Goal: Task Accomplishment & Management: Manage account settings

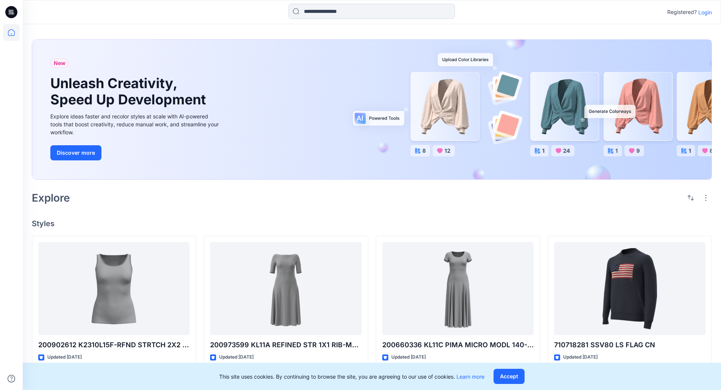
click at [707, 14] on p "Login" at bounding box center [705, 12] width 14 height 8
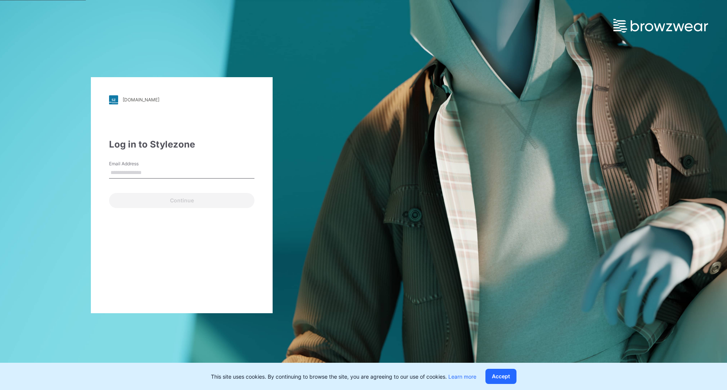
type input "**********"
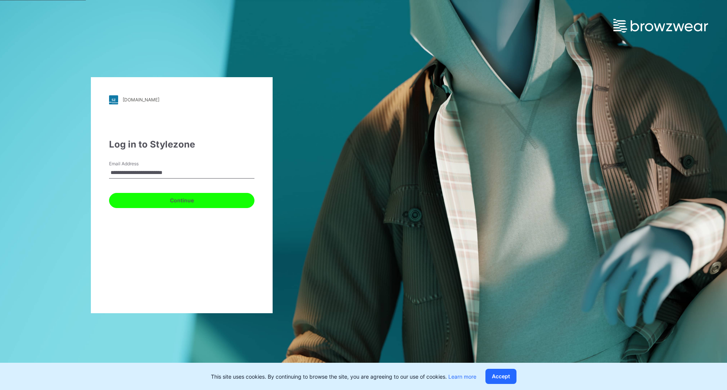
click at [169, 203] on button "Continue" at bounding box center [181, 200] width 145 height 15
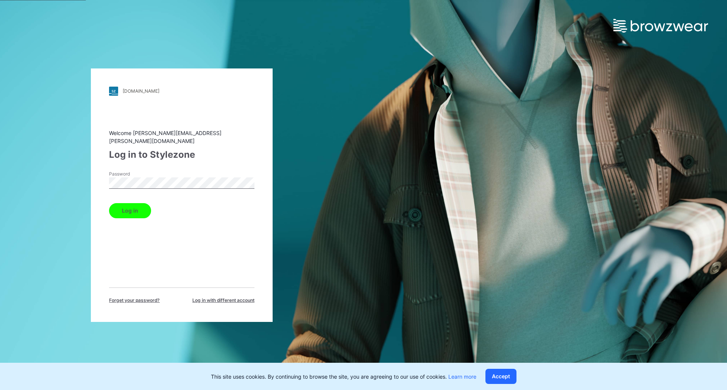
click at [136, 207] on button "Log in" at bounding box center [130, 210] width 42 height 15
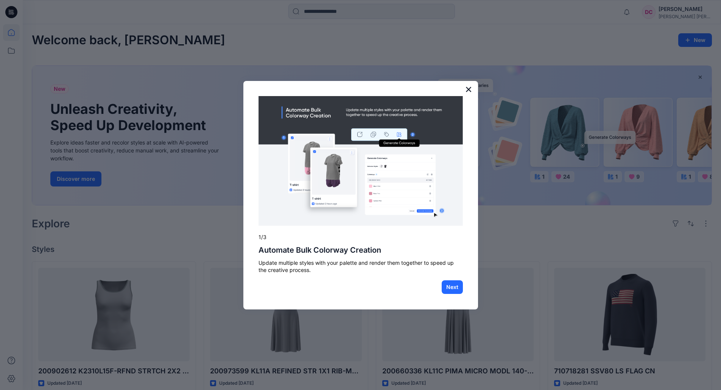
click at [469, 91] on button "×" at bounding box center [468, 89] width 7 height 12
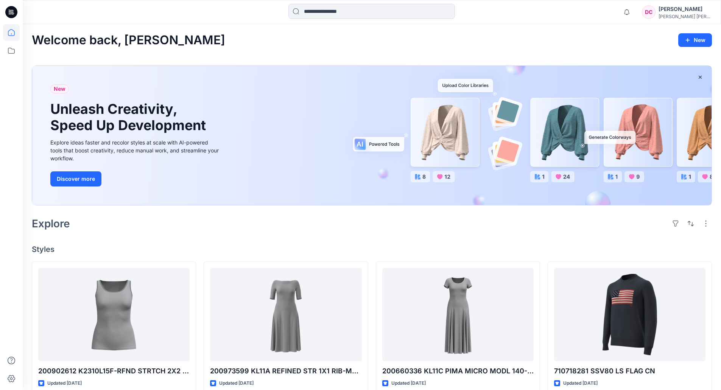
click at [12, 13] on icon at bounding box center [12, 13] width 3 height 0
click at [10, 10] on icon at bounding box center [11, 12] width 12 height 12
click at [686, 7] on div "[PERSON_NAME]" at bounding box center [685, 9] width 53 height 9
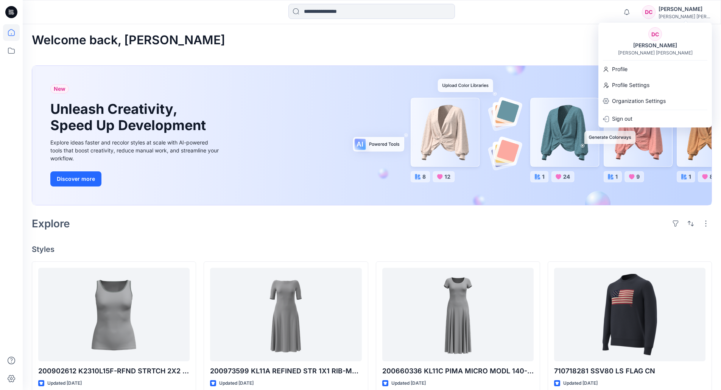
click at [656, 12] on div "DC" at bounding box center [649, 12] width 14 height 14
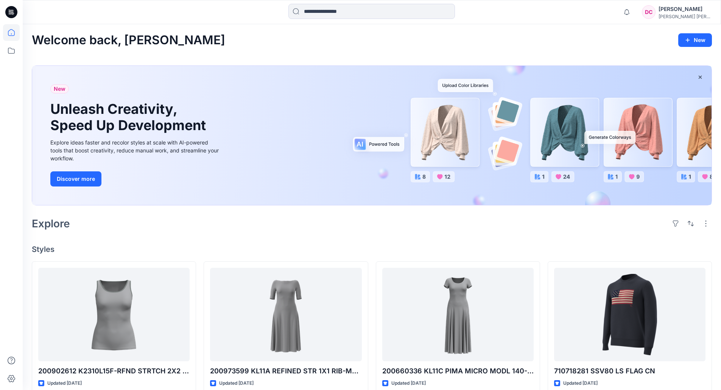
click at [656, 12] on div "DC" at bounding box center [649, 12] width 14 height 14
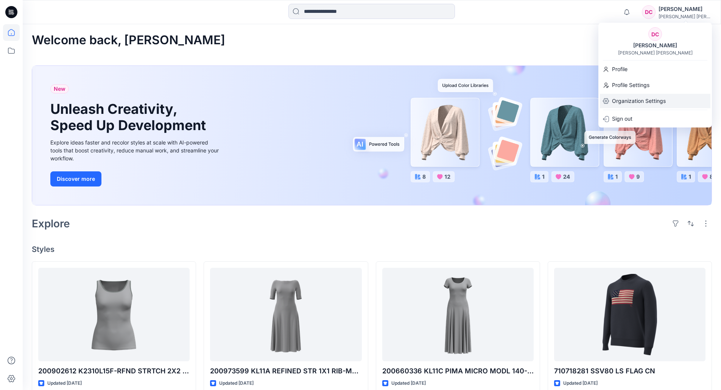
click at [632, 98] on p "Organization Settings" at bounding box center [639, 101] width 54 height 14
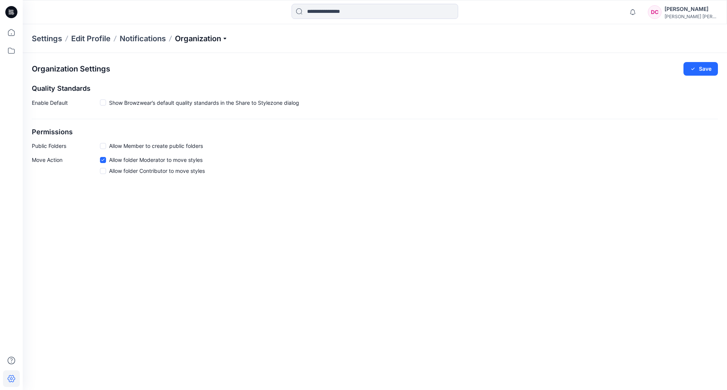
click at [192, 38] on p "Organization" at bounding box center [201, 38] width 53 height 11
click at [179, 53] on link "Add/Edit Users" at bounding box center [202, 55] width 111 height 15
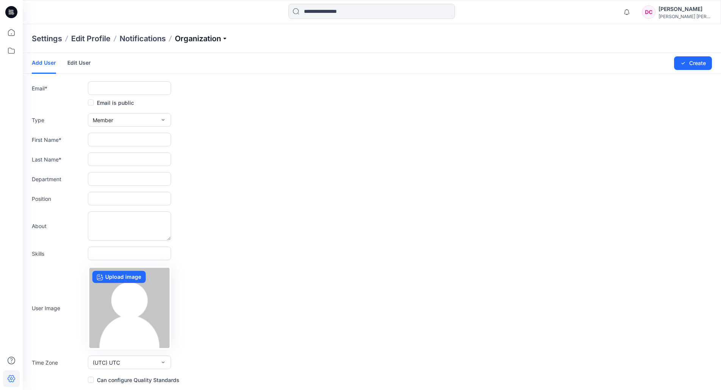
click at [201, 41] on p "Organization" at bounding box center [201, 38] width 53 height 11
click at [176, 132] on link "User Roles" at bounding box center [202, 131] width 111 height 15
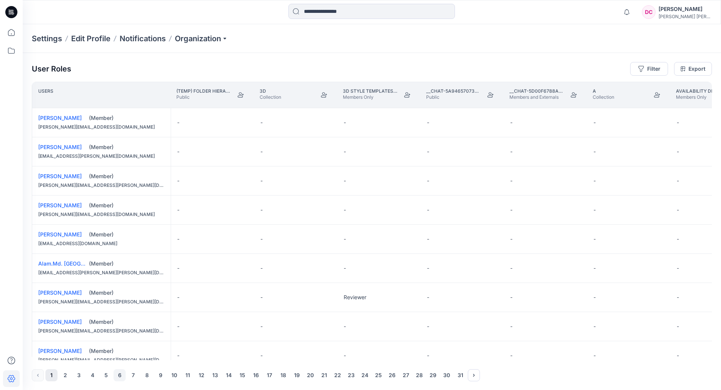
click at [119, 375] on button "6" at bounding box center [120, 375] width 12 height 12
click at [51, 376] on button "1" at bounding box center [51, 375] width 12 height 12
click at [153, 179] on div "(Member)" at bounding box center [127, 177] width 76 height 8
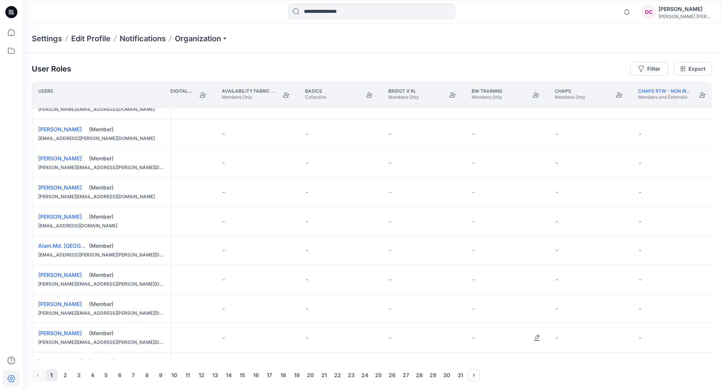
scroll to position [0, 621]
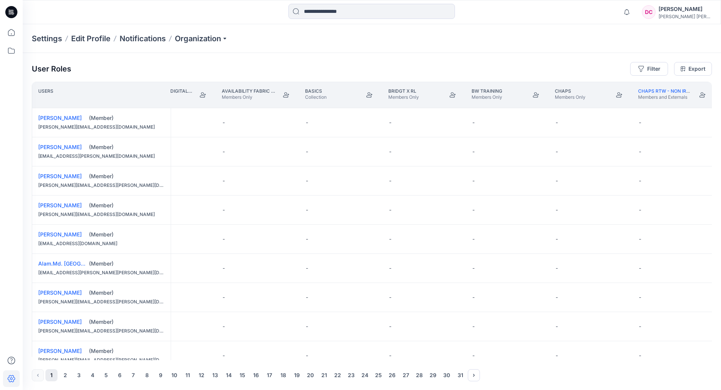
drag, startPoint x: 504, startPoint y: 378, endPoint x: 541, endPoint y: 357, distance: 42.4
click at [550, 374] on div "1 2 3 4 5 6 7 8 9 10 11 12 13 14 15 16 17 18 19 20 21 22 23 24 25 26 27 28 29 3…" at bounding box center [372, 375] width 680 height 12
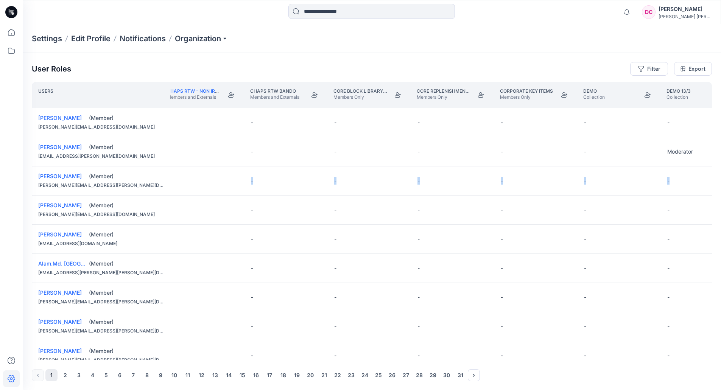
scroll to position [0, 1155]
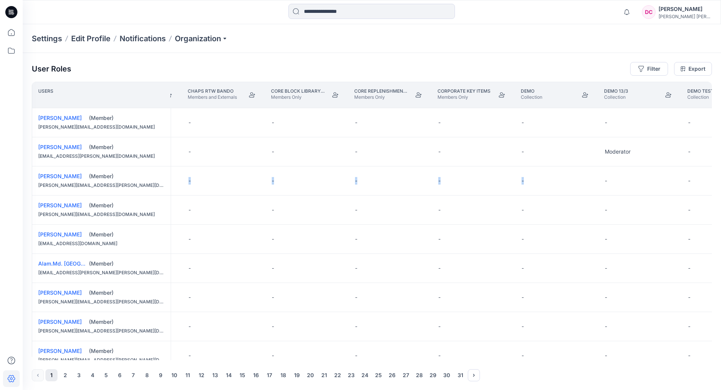
drag, startPoint x: 188, startPoint y: 179, endPoint x: 651, endPoint y: 180, distance: 463.3
click at [284, 183] on div "-" at bounding box center [307, 181] width 83 height 29
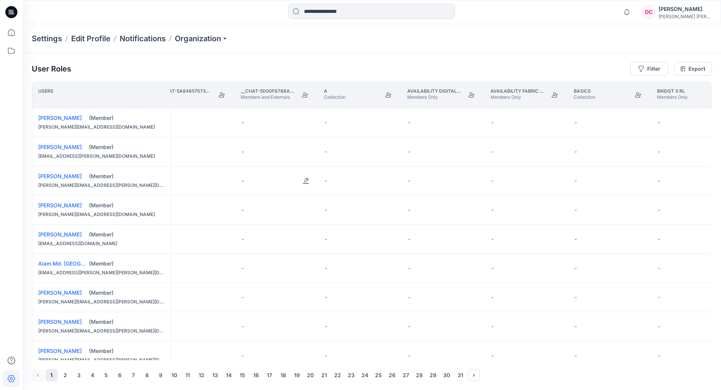
scroll to position [0, 337]
click at [326, 9] on input at bounding box center [371, 11] width 167 height 15
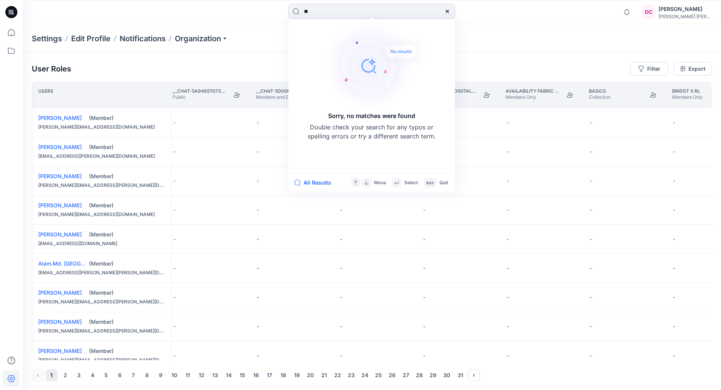
type input "*"
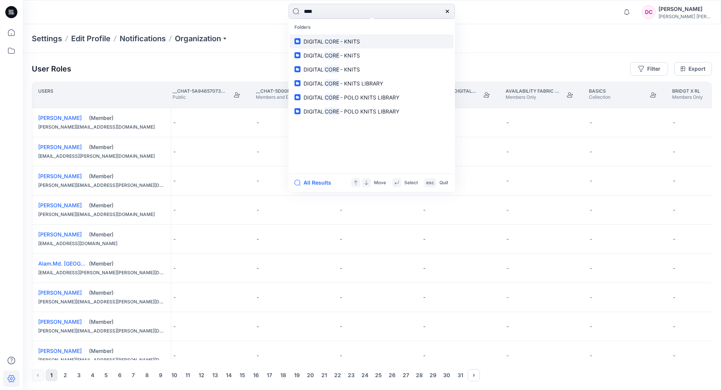
type input "****"
click at [365, 40] on link "DIGITAL CORE - KNITS" at bounding box center [372, 41] width 164 height 14
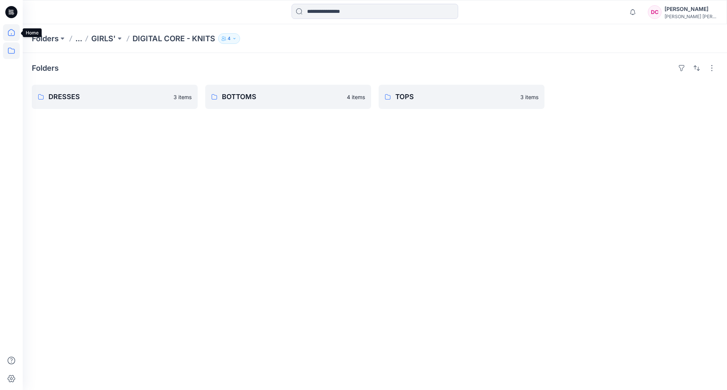
click at [9, 32] on icon at bounding box center [11, 32] width 17 height 17
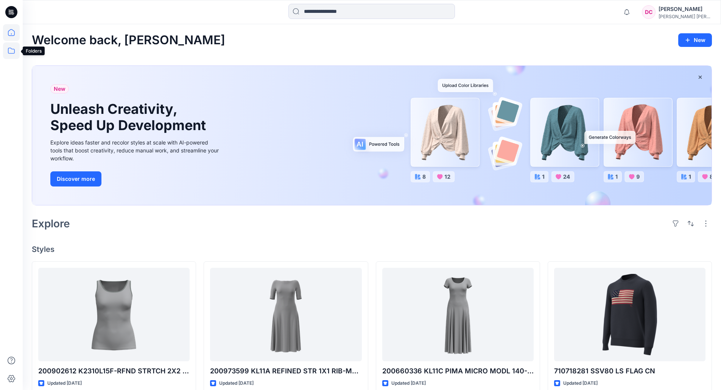
click at [10, 52] on icon at bounding box center [11, 50] width 17 height 17
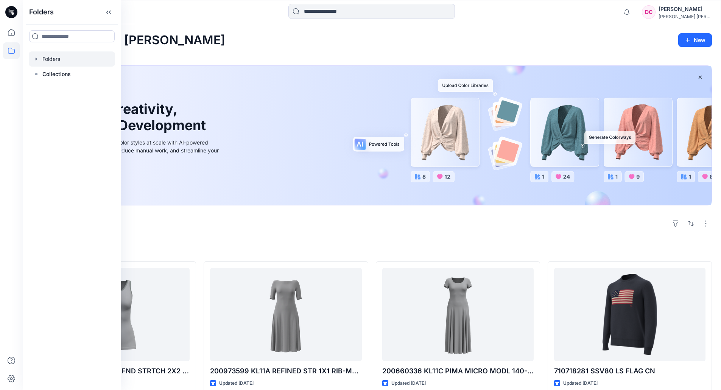
click at [45, 58] on div at bounding box center [72, 58] width 86 height 15
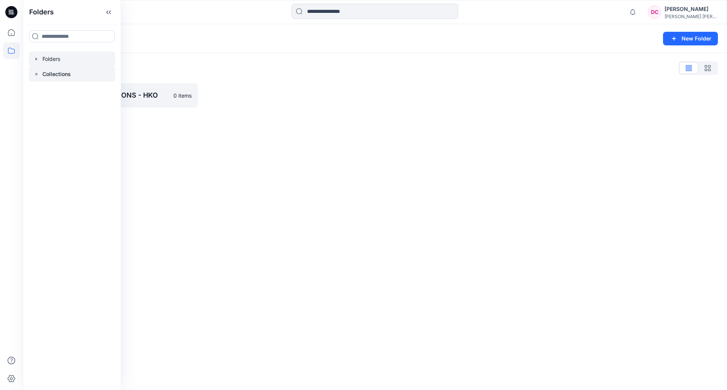
click at [42, 74] on p "Collections" at bounding box center [56, 74] width 28 height 9
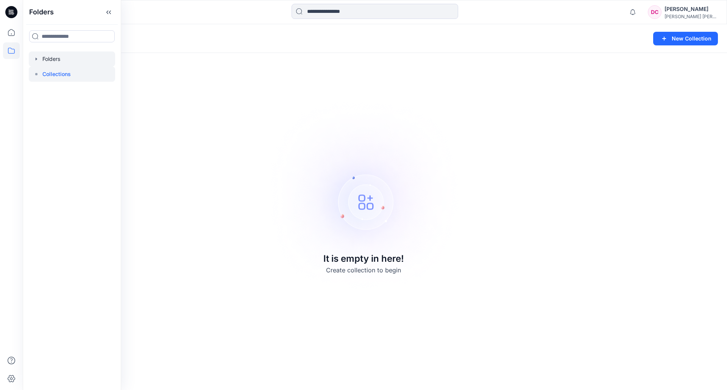
click at [55, 59] on div at bounding box center [72, 58] width 86 height 15
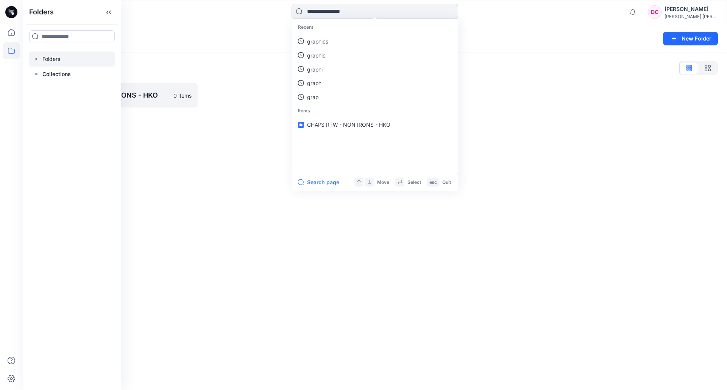
click at [331, 10] on input at bounding box center [374, 11] width 167 height 15
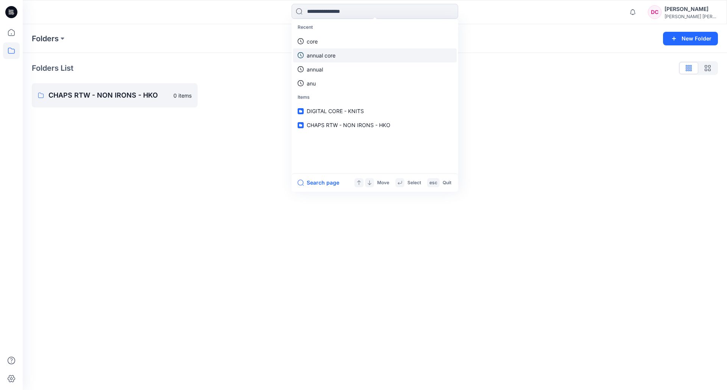
click at [316, 54] on p "annual core" at bounding box center [321, 55] width 29 height 8
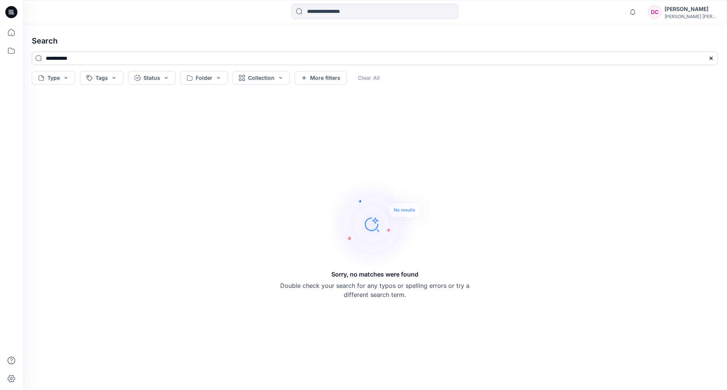
drag, startPoint x: 62, startPoint y: 57, endPoint x: 36, endPoint y: 59, distance: 26.9
click at [36, 59] on input "**********" at bounding box center [375, 58] width 686 height 14
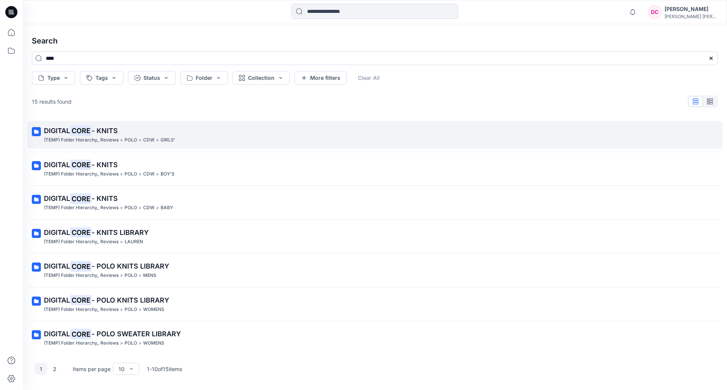
type input "****"
click at [76, 130] on mark "CORE" at bounding box center [81, 130] width 22 height 11
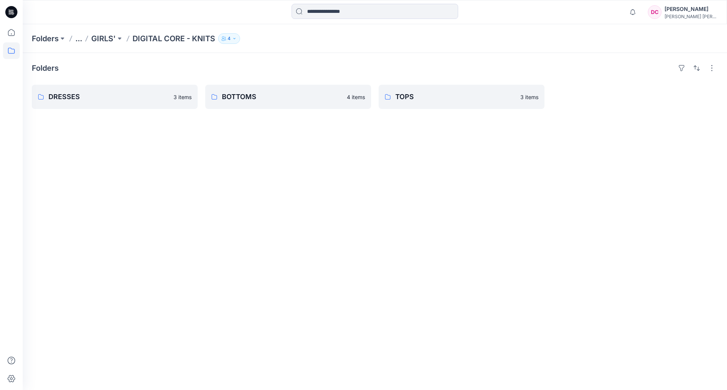
click at [11, 5] on icon at bounding box center [11, 12] width 12 height 24
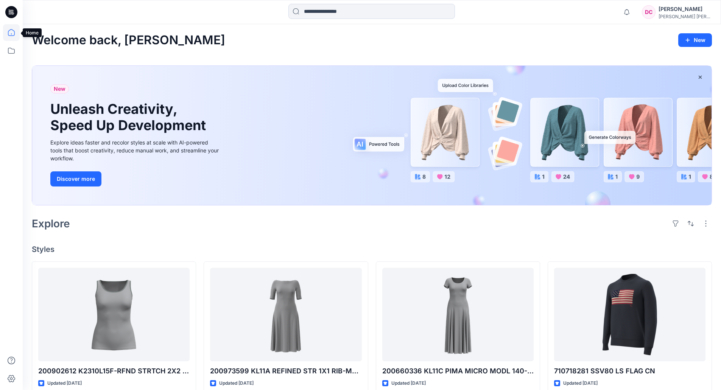
click at [14, 32] on icon at bounding box center [11, 32] width 17 height 17
click at [9, 51] on icon at bounding box center [11, 50] width 17 height 17
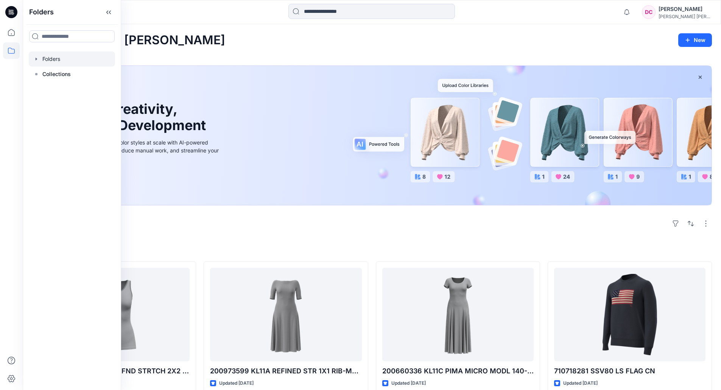
click at [47, 64] on div at bounding box center [72, 58] width 86 height 15
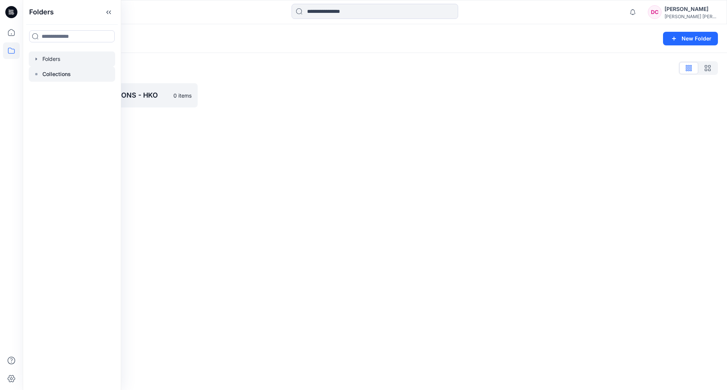
click at [53, 76] on p "Collections" at bounding box center [56, 74] width 28 height 9
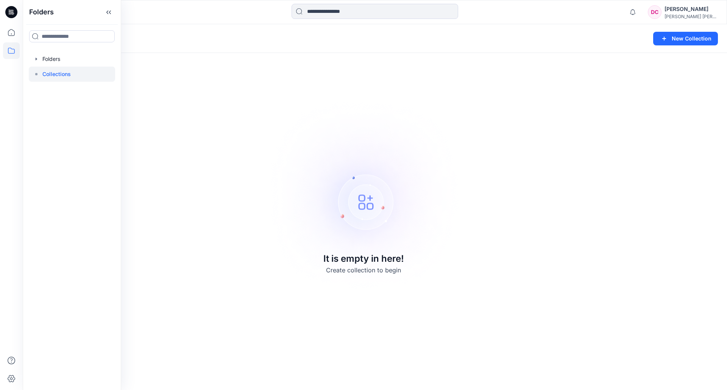
click at [661, 11] on div "DC" at bounding box center [655, 12] width 14 height 14
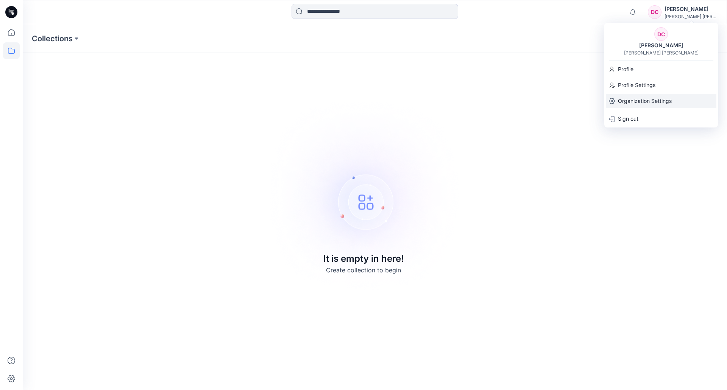
click at [634, 100] on p "Organization Settings" at bounding box center [645, 101] width 54 height 14
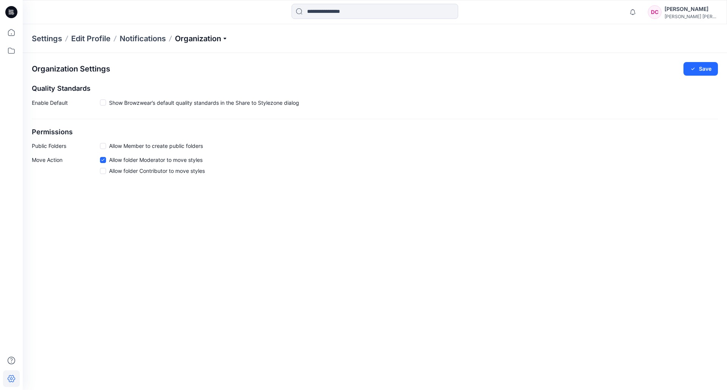
click at [200, 39] on p "Organization" at bounding box center [201, 38] width 53 height 11
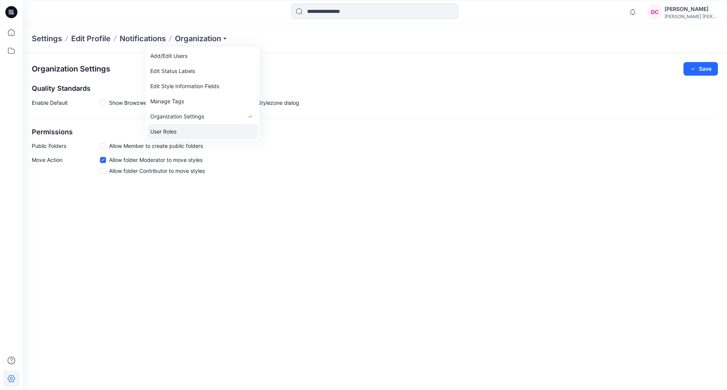
click at [176, 131] on link "User Roles" at bounding box center [202, 131] width 111 height 15
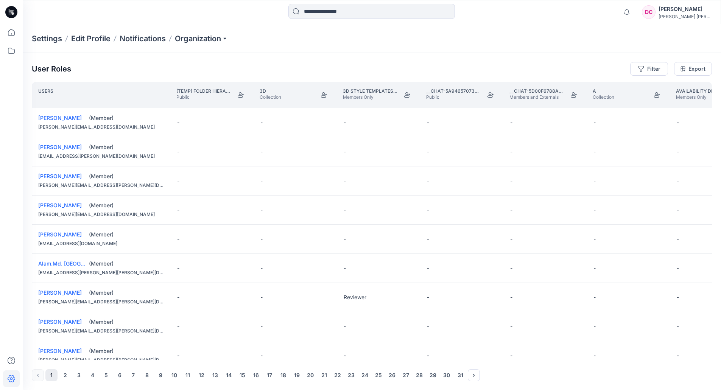
click at [206, 33] on div "Settings Edit Profile Notifications Organization" at bounding box center [372, 38] width 698 height 29
click at [212, 39] on p "Organization" at bounding box center [201, 38] width 53 height 11
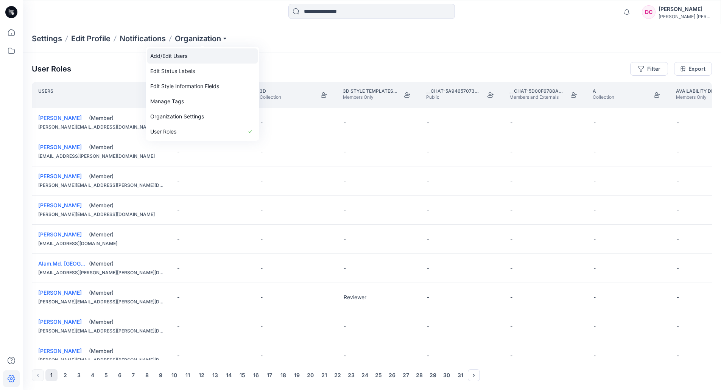
click at [181, 55] on link "Add/Edit Users" at bounding box center [202, 55] width 111 height 15
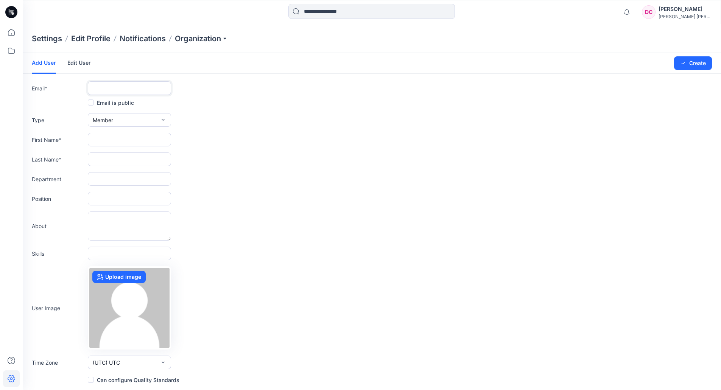
click at [130, 88] on input "text" at bounding box center [129, 88] width 83 height 14
click at [98, 143] on input "text" at bounding box center [129, 140] width 83 height 14
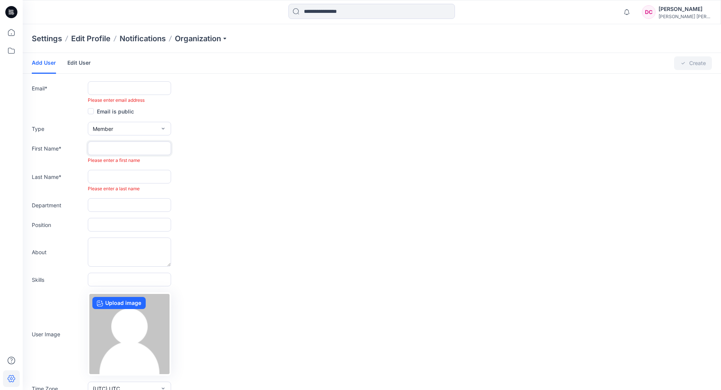
paste input "**********"
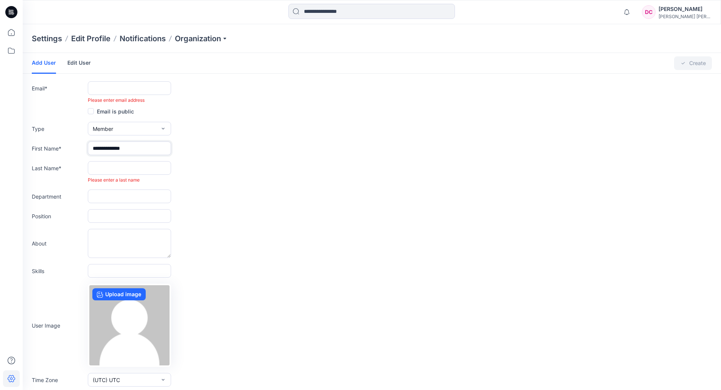
click at [136, 146] on input "**********" at bounding box center [129, 149] width 83 height 14
type input "*******"
click at [137, 169] on input "text" at bounding box center [129, 168] width 83 height 14
paste input "**********"
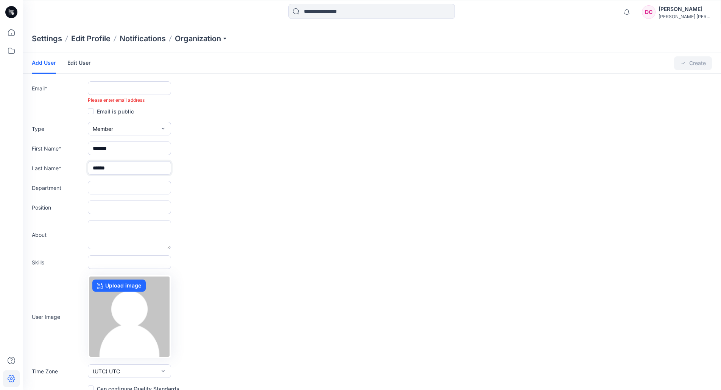
type input "******"
click at [73, 62] on link "Edit User" at bounding box center [78, 63] width 23 height 20
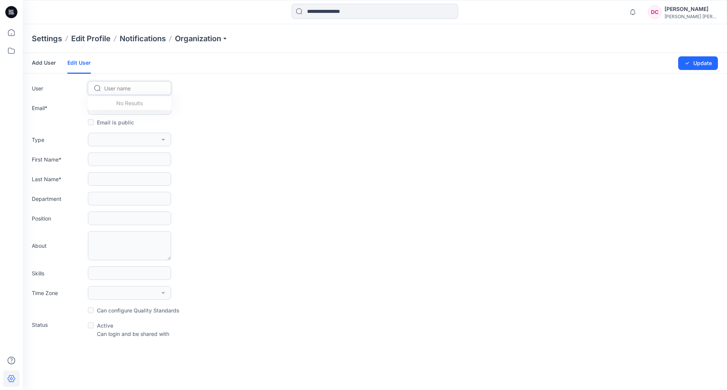
click at [123, 89] on div at bounding box center [134, 88] width 60 height 9
paste input "**********"
type input "**********"
click at [132, 107] on span "Adriana Quiroz" at bounding box center [126, 104] width 43 height 8
type input "**********"
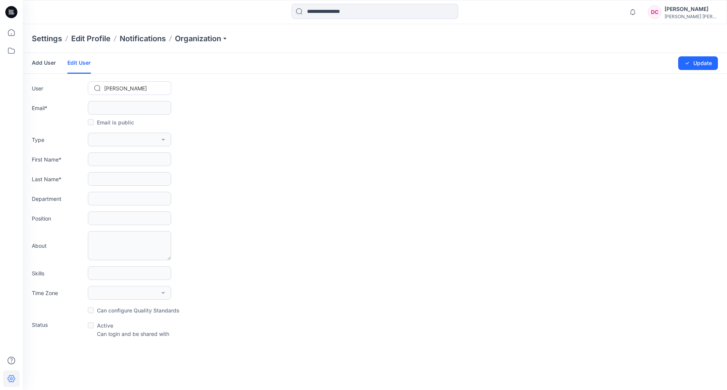
type input "*******"
type input "******"
type input "*"
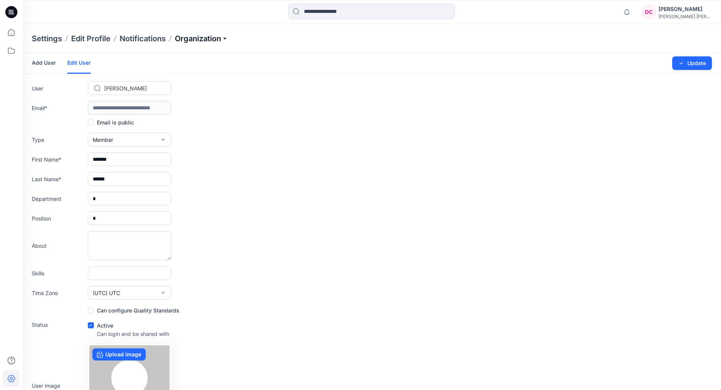
click at [214, 38] on p "Organization" at bounding box center [201, 38] width 53 height 11
click at [178, 131] on link "User Roles" at bounding box center [202, 131] width 111 height 15
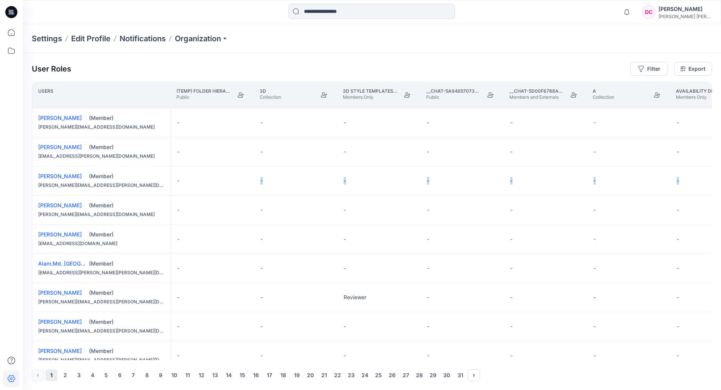
drag, startPoint x: 240, startPoint y: 179, endPoint x: 700, endPoint y: 183, distance: 460.7
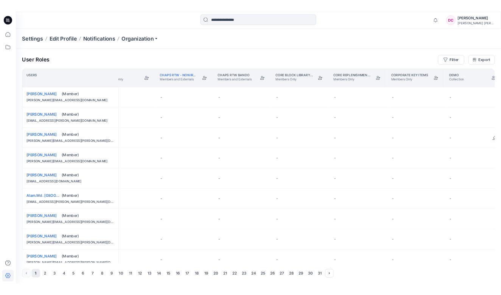
scroll to position [0, 1030]
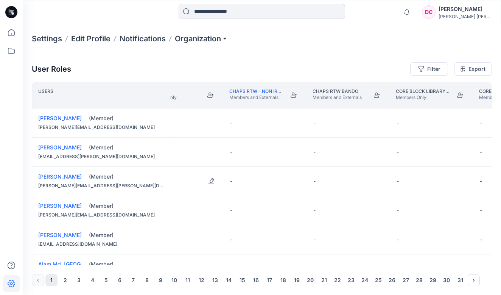
click at [198, 178] on div "-" at bounding box center [182, 181] width 83 height 29
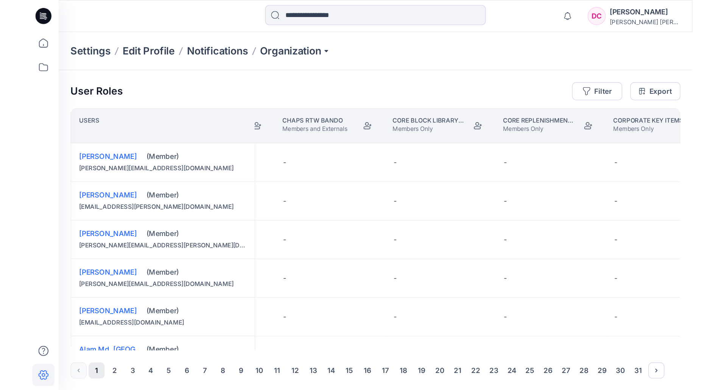
scroll to position [0, 1166]
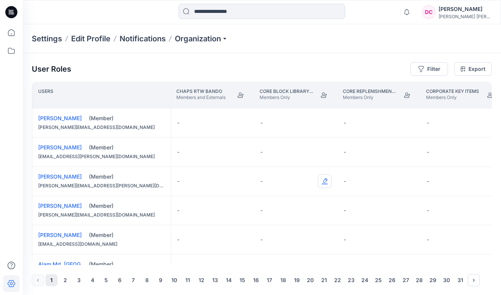
click at [326, 181] on button "Edit Role" at bounding box center [325, 181] width 14 height 14
click at [327, 181] on button "Edit Role" at bounding box center [325, 181] width 14 height 14
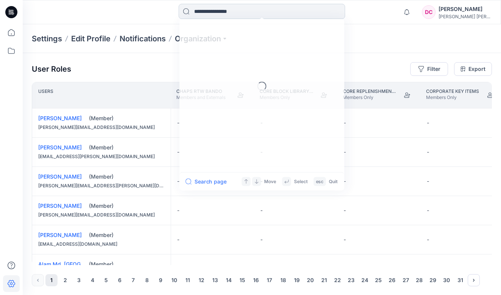
click at [269, 16] on input at bounding box center [262, 11] width 167 height 15
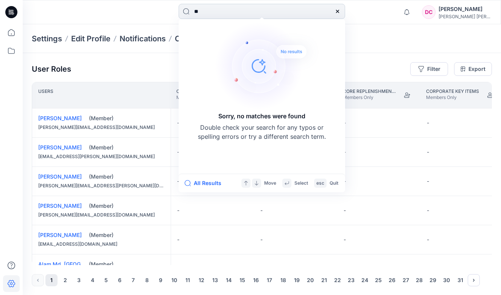
type input "*"
type input "**********"
click at [88, 17] on div at bounding box center [83, 12] width 120 height 17
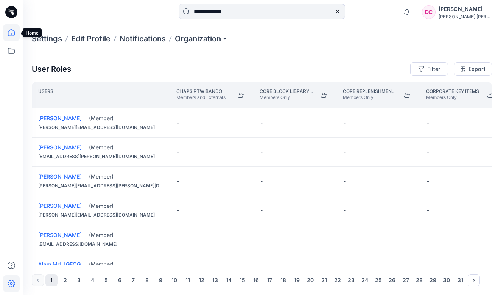
click at [11, 32] on icon at bounding box center [11, 32] width 17 height 17
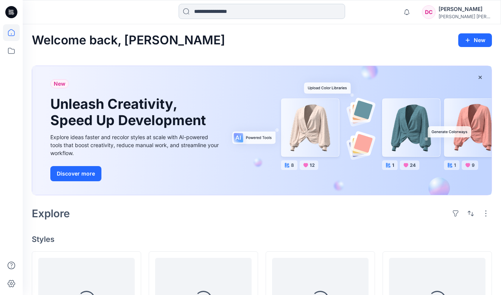
click at [236, 9] on input at bounding box center [262, 11] width 167 height 15
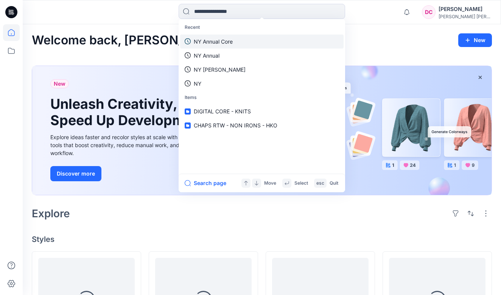
click at [221, 39] on p "NY Annual Core" at bounding box center [213, 41] width 39 height 8
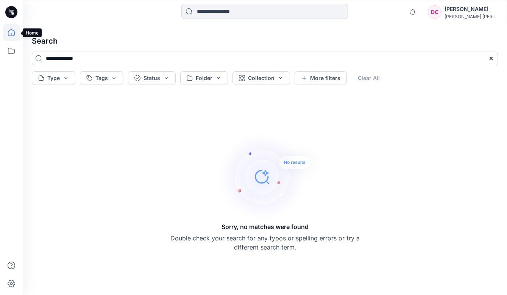
click at [7, 31] on icon at bounding box center [11, 32] width 17 height 17
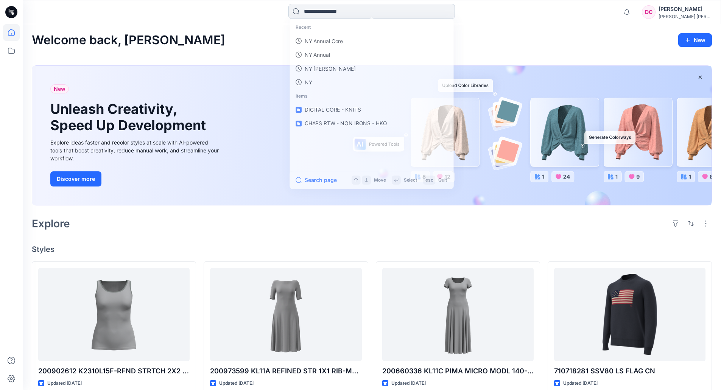
click at [334, 15] on input at bounding box center [371, 11] width 167 height 15
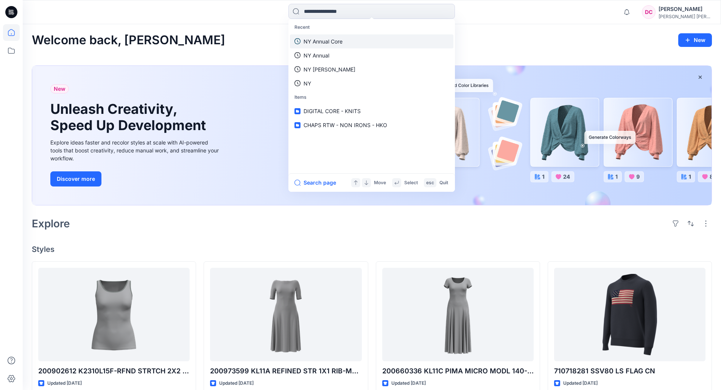
click at [334, 41] on p "NY Annual Core" at bounding box center [323, 41] width 39 height 8
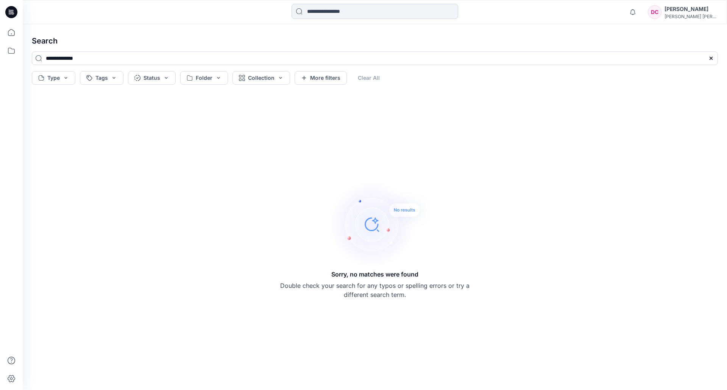
click at [338, 9] on input at bounding box center [374, 11] width 167 height 15
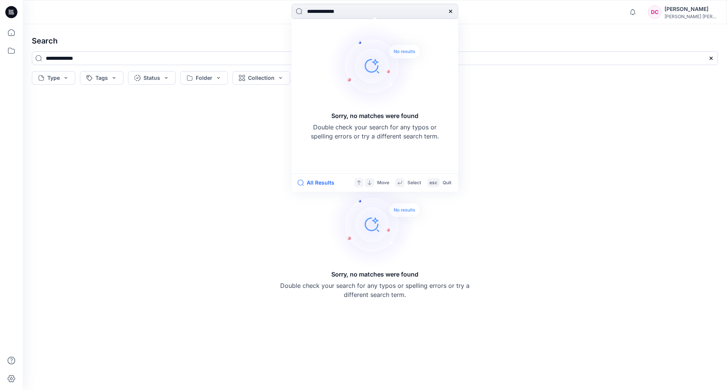
type input "**********"
click at [450, 10] on icon at bounding box center [450, 11] width 6 height 6
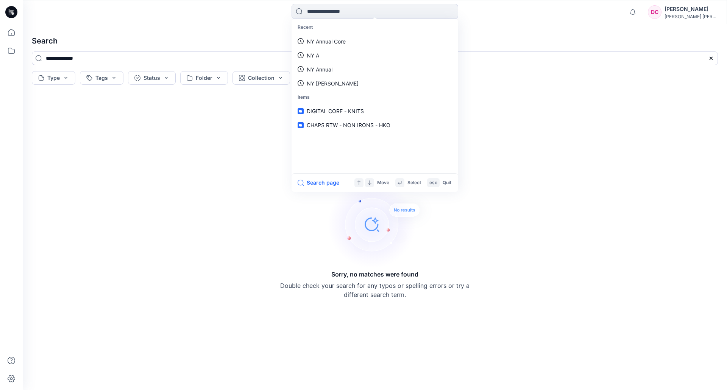
click at [142, 43] on h4 "Search" at bounding box center [375, 40] width 698 height 21
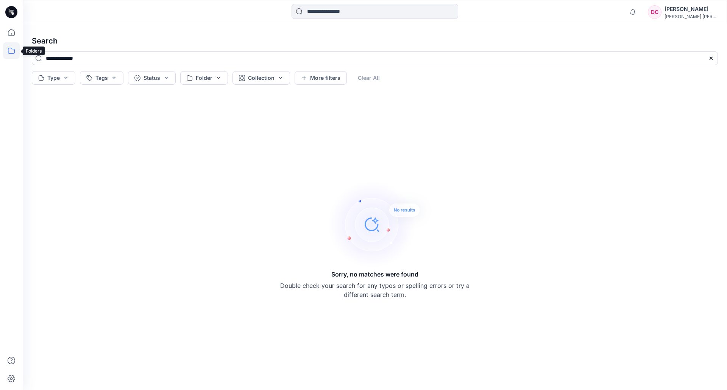
click at [14, 53] on icon at bounding box center [11, 50] width 17 height 17
click at [50, 59] on div at bounding box center [72, 58] width 86 height 15
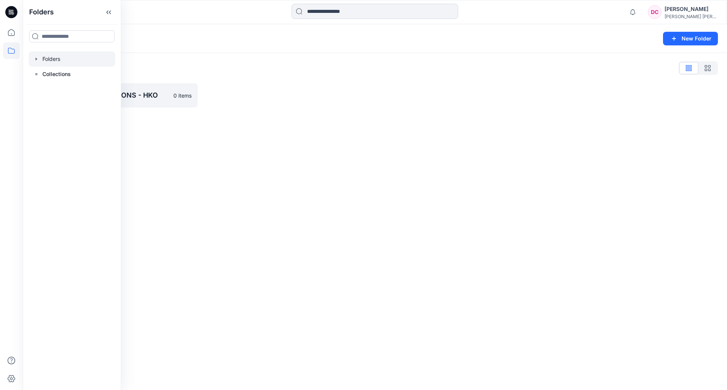
click at [34, 58] on icon "button" at bounding box center [36, 59] width 6 height 6
click at [36, 60] on icon "button" at bounding box center [36, 59] width 6 height 6
click at [36, 59] on icon "button" at bounding box center [37, 59] width 2 height 3
click at [67, 35] on input at bounding box center [72, 36] width 86 height 12
type input "*********"
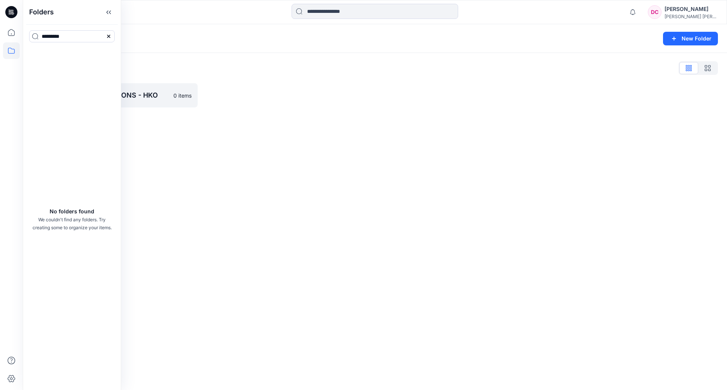
click at [111, 34] on icon at bounding box center [109, 36] width 6 height 6
click at [36, 55] on div at bounding box center [72, 58] width 86 height 15
click at [43, 59] on div at bounding box center [72, 58] width 86 height 15
click at [34, 58] on icon "button" at bounding box center [36, 59] width 6 height 6
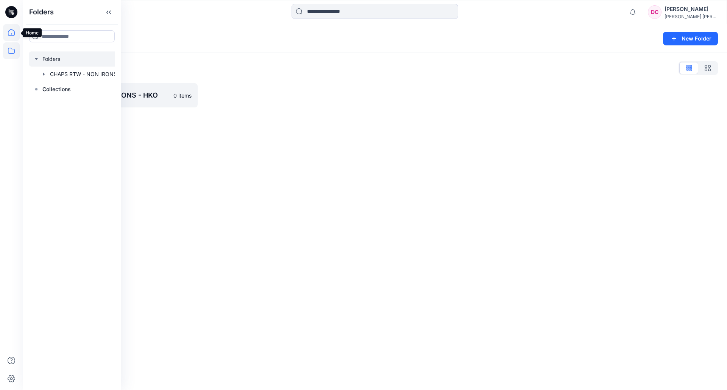
drag, startPoint x: 8, startPoint y: 31, endPoint x: 8, endPoint y: 20, distance: 10.6
click at [8, 31] on icon at bounding box center [11, 32] width 17 height 17
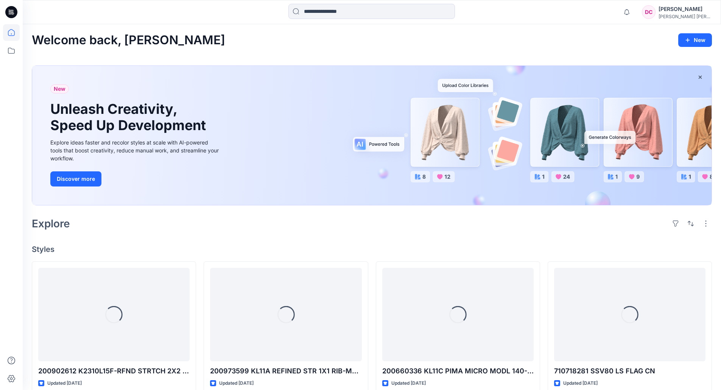
click at [8, 8] on icon at bounding box center [11, 12] width 12 height 12
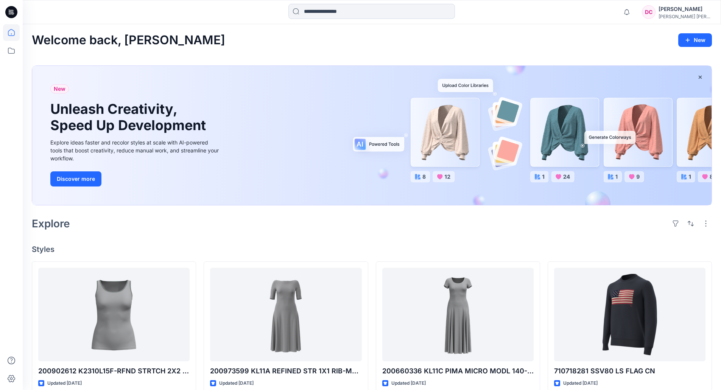
click at [656, 12] on div "DC" at bounding box center [649, 12] width 14 height 14
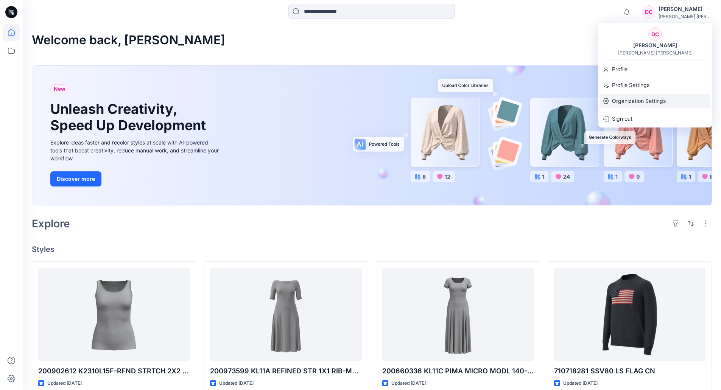
click at [636, 99] on p "Organization Settings" at bounding box center [639, 101] width 54 height 14
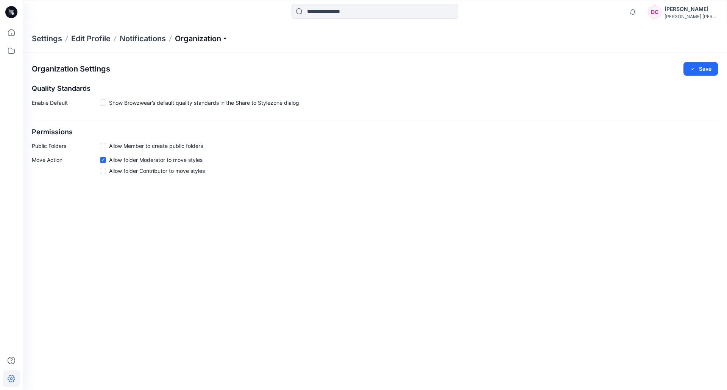
click at [180, 40] on p "Organization" at bounding box center [201, 38] width 53 height 11
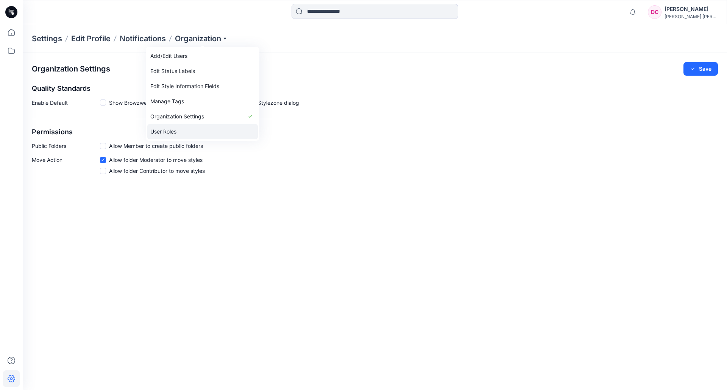
click at [168, 130] on link "User Roles" at bounding box center [202, 131] width 111 height 15
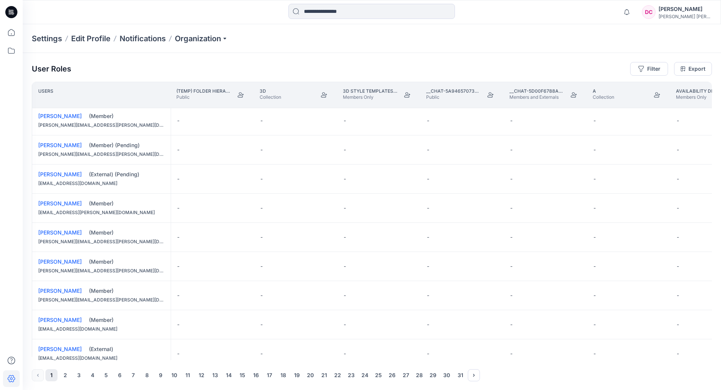
scroll to position [374, 0]
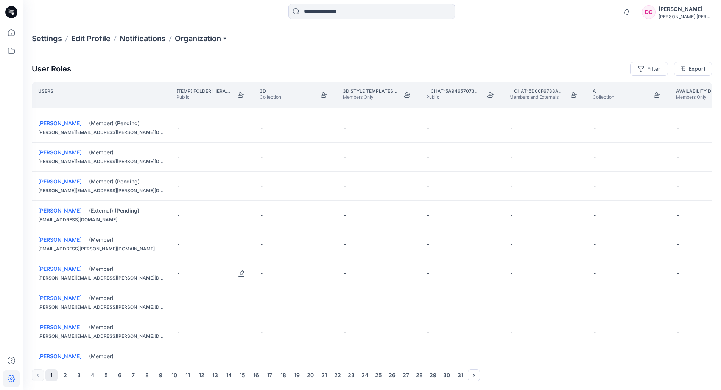
click at [251, 282] on div "-" at bounding box center [212, 273] width 83 height 29
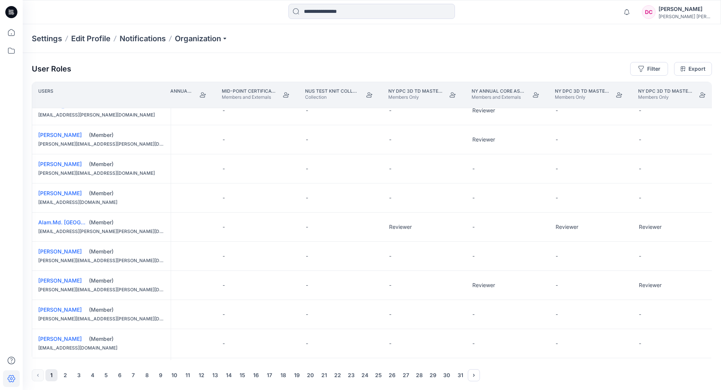
scroll to position [0, 6450]
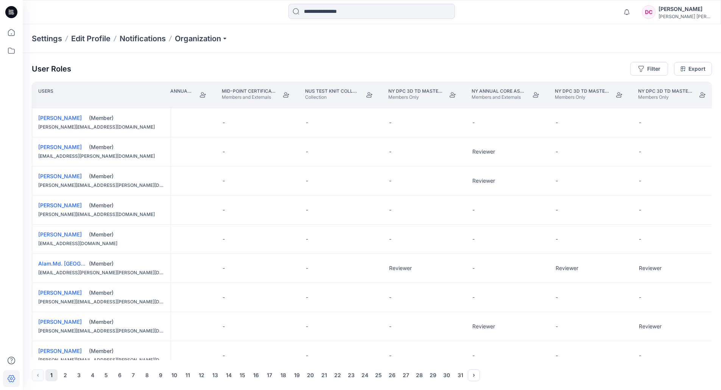
click at [143, 89] on th "Users" at bounding box center [101, 95] width 139 height 26
drag, startPoint x: 94, startPoint y: 95, endPoint x: 70, endPoint y: 95, distance: 23.1
click at [70, 95] on th "Users" at bounding box center [101, 95] width 139 height 26
click at [52, 92] on p "Users" at bounding box center [45, 95] width 15 height 14
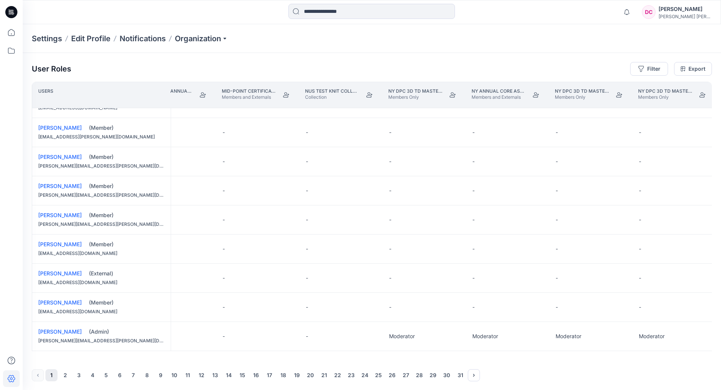
scroll to position [0, 0]
click at [105, 374] on button "5" at bounding box center [106, 375] width 12 height 12
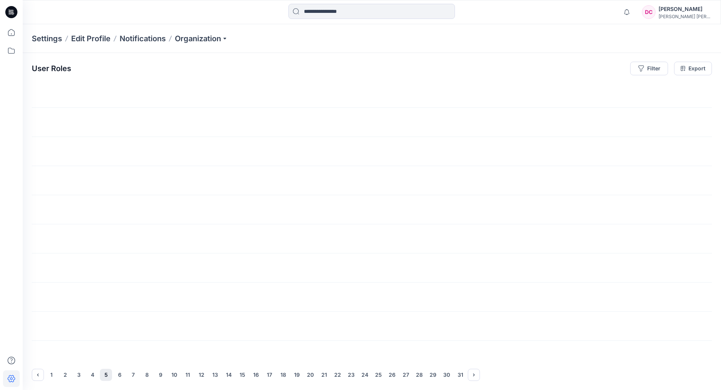
scroll to position [0, 6450]
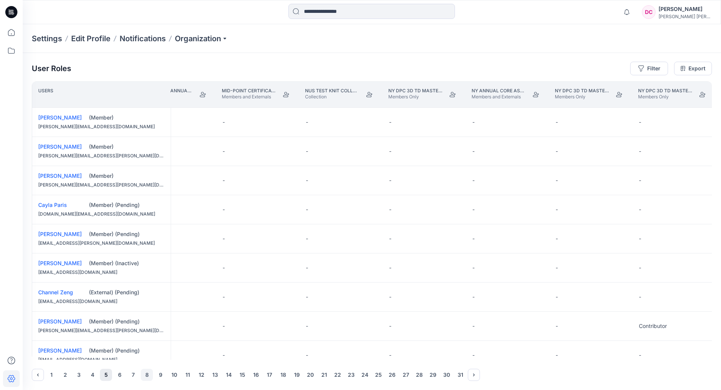
click at [151, 372] on button "8" at bounding box center [147, 375] width 12 height 12
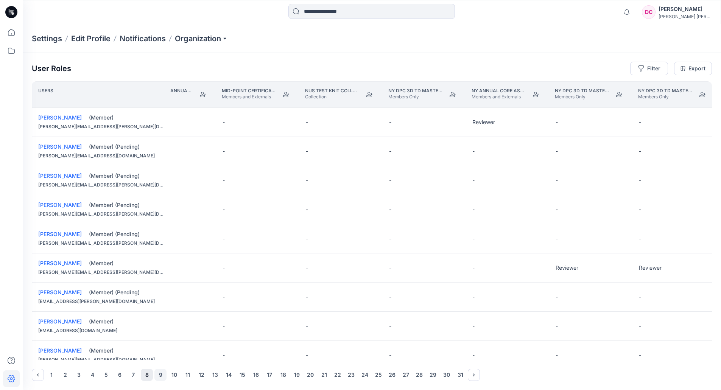
click at [161, 374] on button "9" at bounding box center [160, 375] width 12 height 12
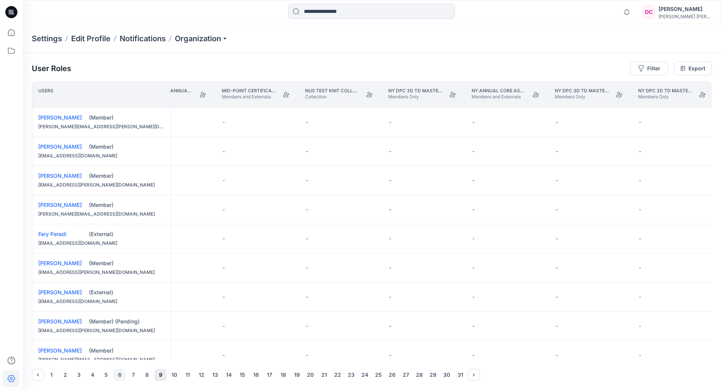
click at [119, 374] on button "6" at bounding box center [120, 375] width 12 height 12
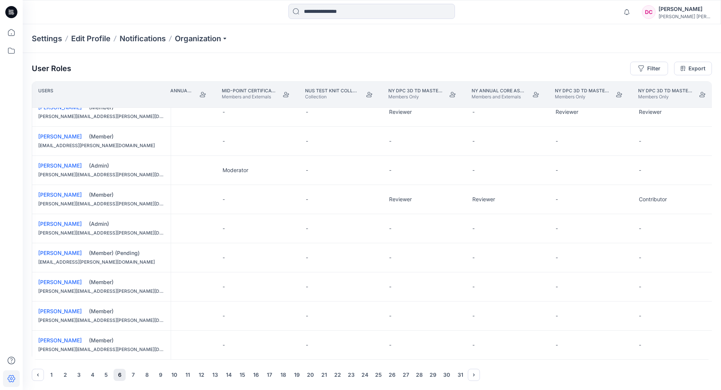
scroll to position [411, 6450]
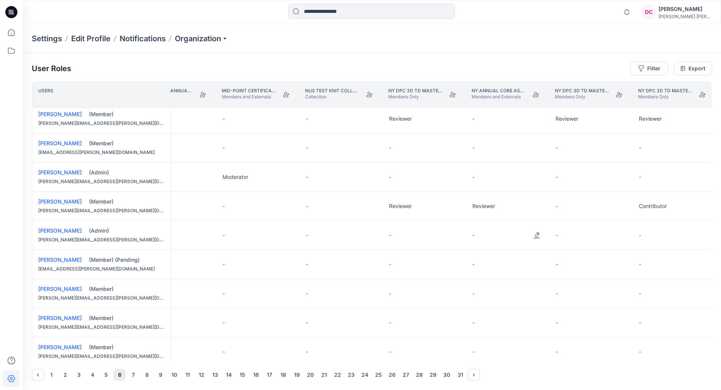
click at [487, 235] on div "-" at bounding box center [507, 235] width 83 height 29
click at [538, 234] on button "Edit Role" at bounding box center [537, 236] width 14 height 14
click at [486, 291] on button "Moderator" at bounding box center [501, 295] width 82 height 14
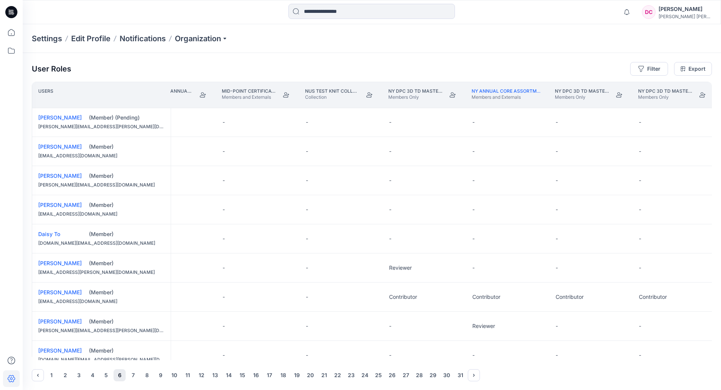
scroll to position [0, 6450]
click at [51, 374] on button "1" at bounding box center [51, 375] width 12 height 12
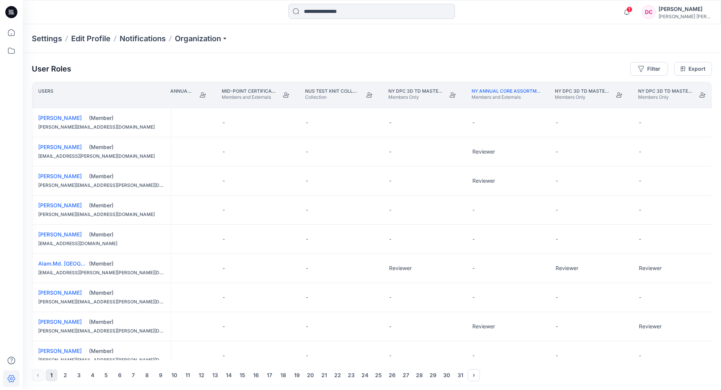
click at [373, 12] on input at bounding box center [371, 11] width 167 height 15
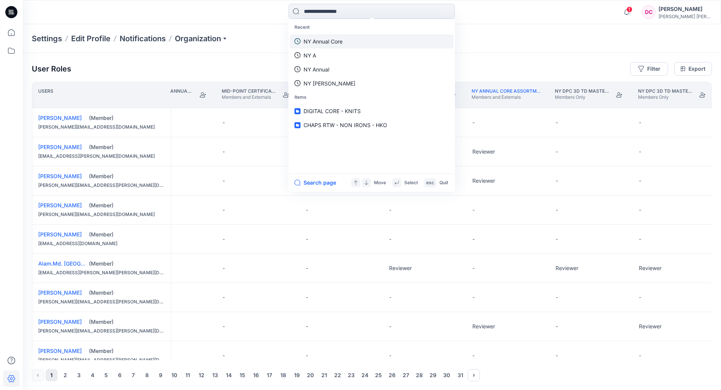
click at [337, 40] on p "NY Annual Core" at bounding box center [323, 41] width 39 height 8
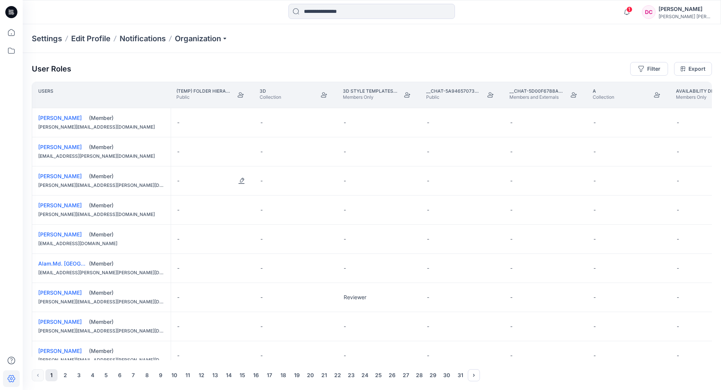
click at [181, 182] on div "-" at bounding box center [212, 181] width 83 height 29
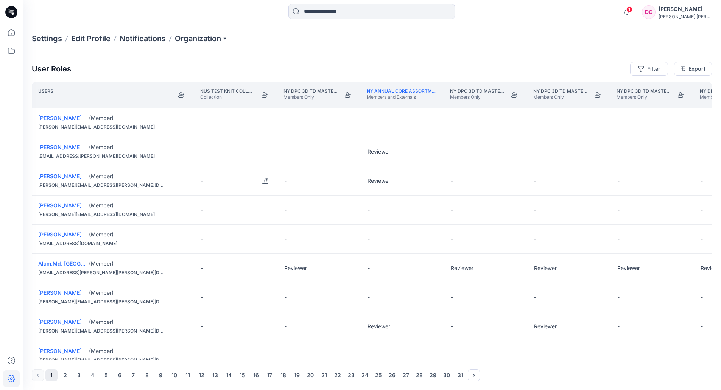
scroll to position [0, 6587]
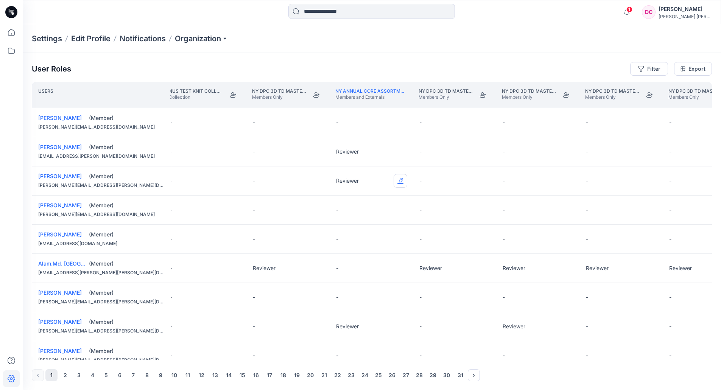
click at [399, 183] on button "Edit Role" at bounding box center [401, 181] width 14 height 14
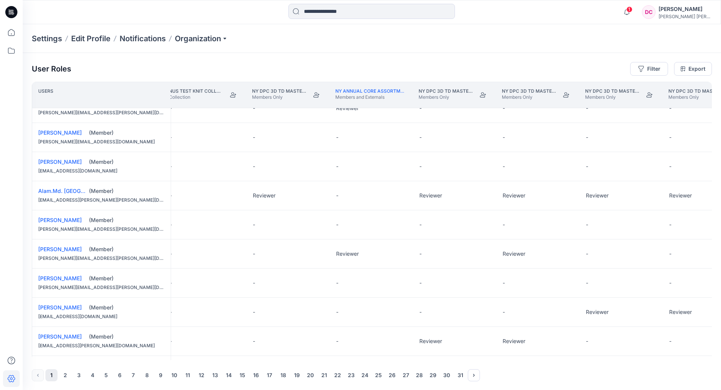
scroll to position [76, 6587]
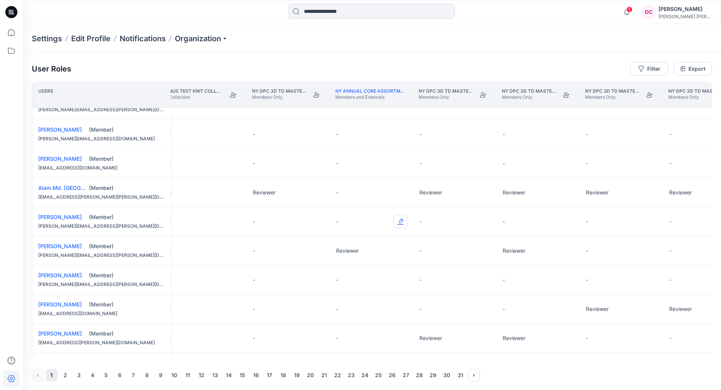
click at [401, 219] on button "Edit Role" at bounding box center [401, 222] width 14 height 14
click at [351, 251] on button "Reviewer" at bounding box center [365, 254] width 82 height 14
click at [354, 338] on div "-" at bounding box center [371, 338] width 83 height 29
click at [400, 338] on button "Edit Role" at bounding box center [401, 339] width 14 height 14
click at [355, 291] on button "Reviewer" at bounding box center [365, 293] width 82 height 14
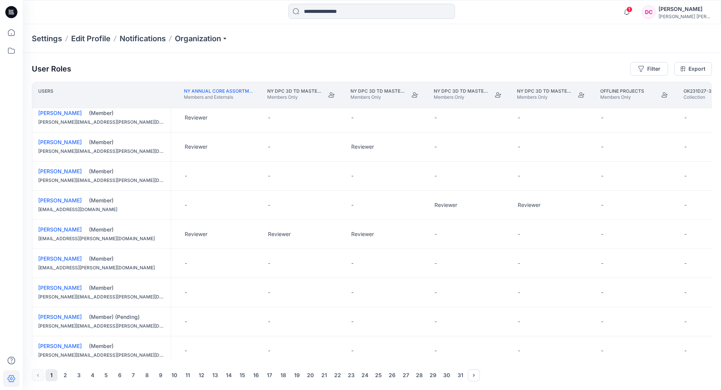
scroll to position [189, 6738]
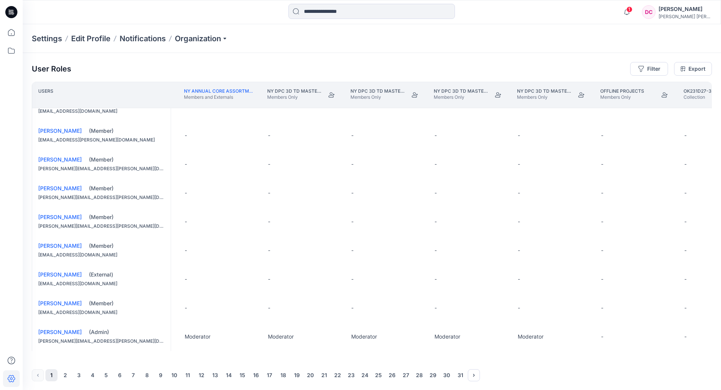
scroll to position [0, 0]
click at [65, 373] on button "2" at bounding box center [65, 375] width 12 height 12
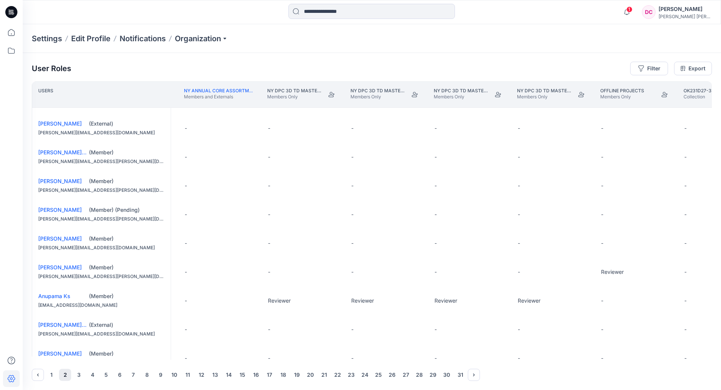
scroll to position [487, 6738]
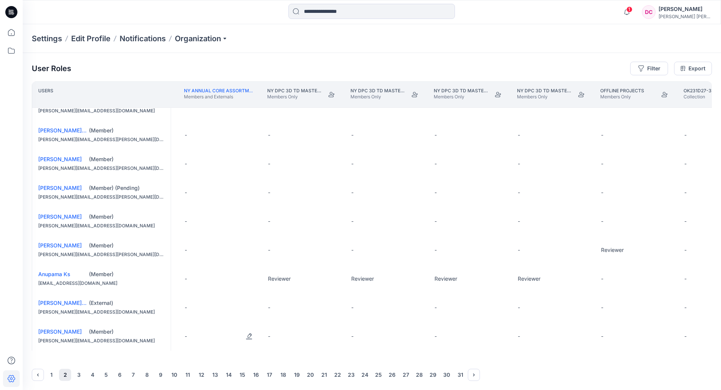
click at [189, 335] on div "-" at bounding box center [220, 336] width 83 height 29
click at [248, 334] on button "Edit Role" at bounding box center [249, 337] width 14 height 14
click at [204, 288] on button "Reviewer" at bounding box center [214, 289] width 82 height 14
click at [78, 374] on button "3" at bounding box center [79, 375] width 12 height 12
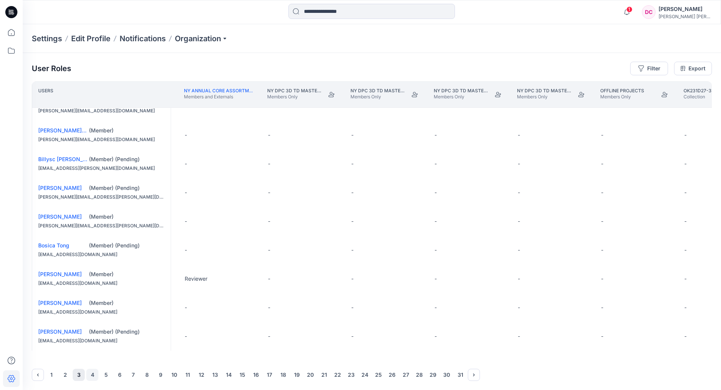
click at [94, 374] on button "4" at bounding box center [92, 375] width 12 height 12
click at [104, 373] on button "5" at bounding box center [106, 375] width 12 height 12
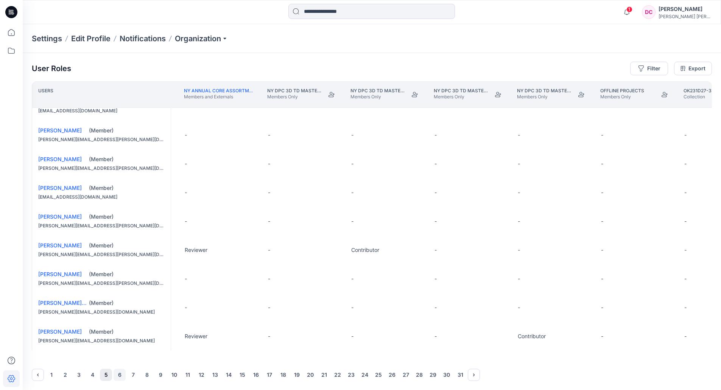
click at [118, 377] on button "6" at bounding box center [120, 375] width 12 height 12
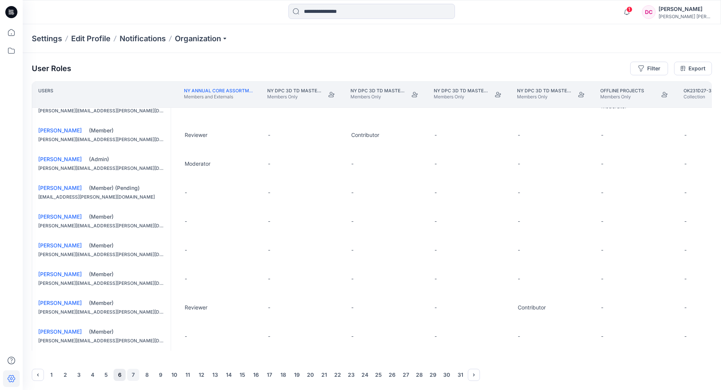
click at [129, 372] on button "7" at bounding box center [133, 375] width 12 height 12
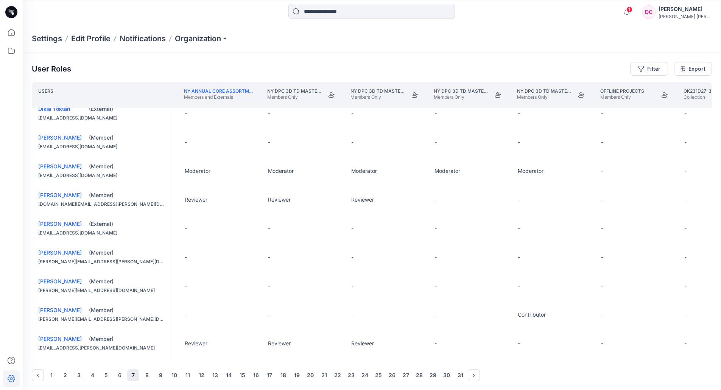
scroll to position [0, 6738]
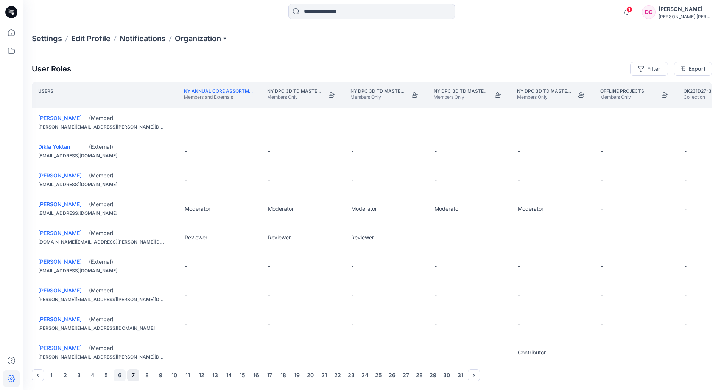
click at [118, 374] on button "6" at bounding box center [120, 375] width 12 height 12
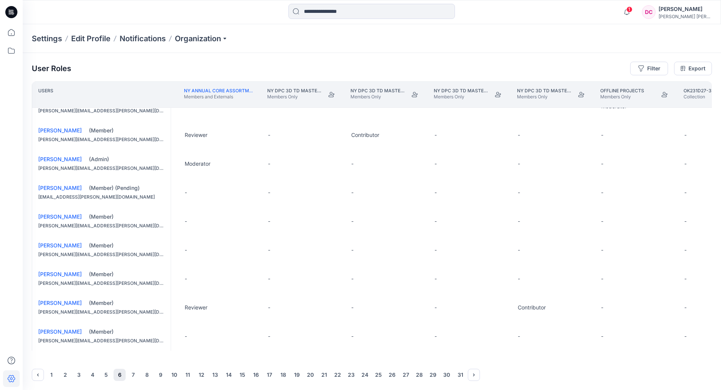
scroll to position [487, 6738]
click at [134, 374] on button "7" at bounding box center [133, 375] width 12 height 12
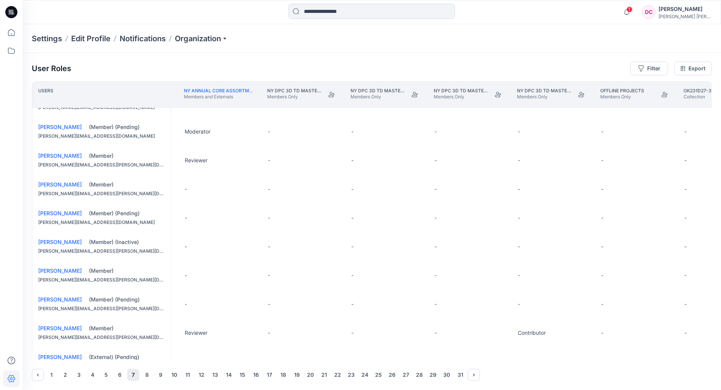
scroll to position [374, 6738]
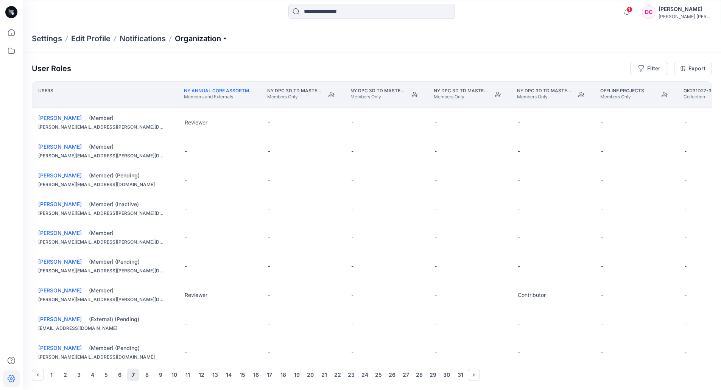
click at [193, 39] on p "Organization" at bounding box center [201, 38] width 53 height 11
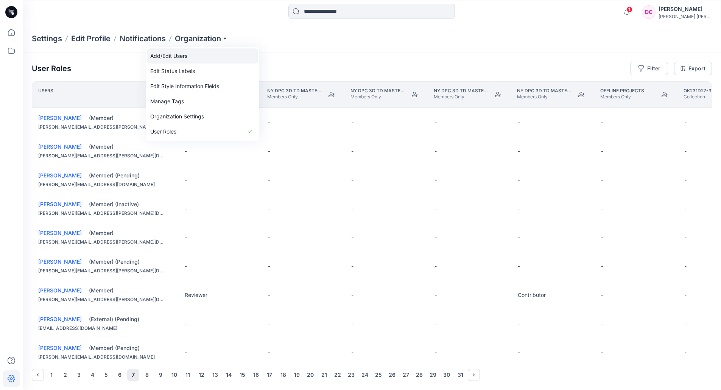
click at [182, 56] on link "Add/Edit Users" at bounding box center [202, 55] width 111 height 15
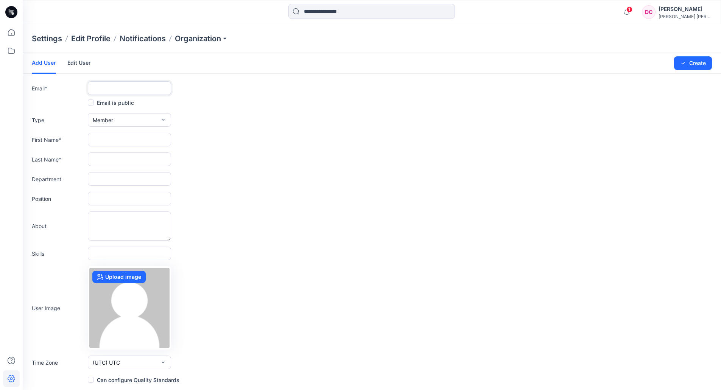
click at [116, 87] on input "text" at bounding box center [129, 88] width 83 height 14
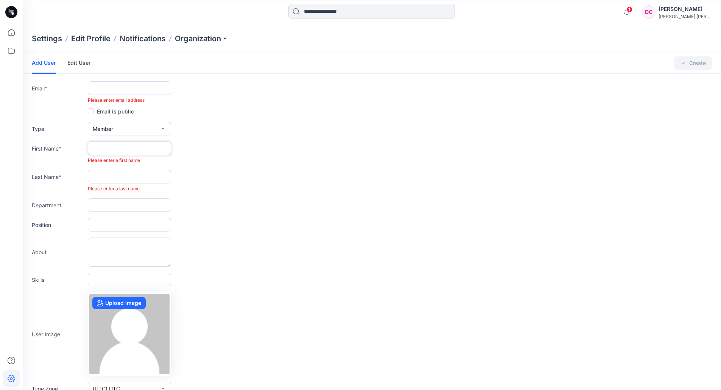
click at [98, 141] on form "Add User Edit User Changes Saved Create Email * Please enter email address Emai…" at bounding box center [372, 232] width 698 height 358
paste input "**********"
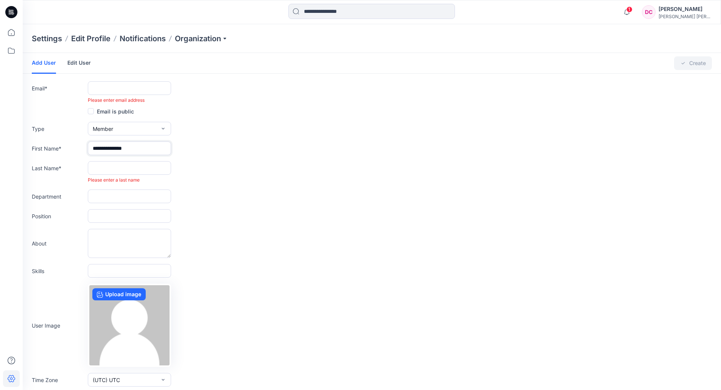
type input "**********"
click at [103, 162] on input "text" at bounding box center [129, 168] width 83 height 14
paste input "**********"
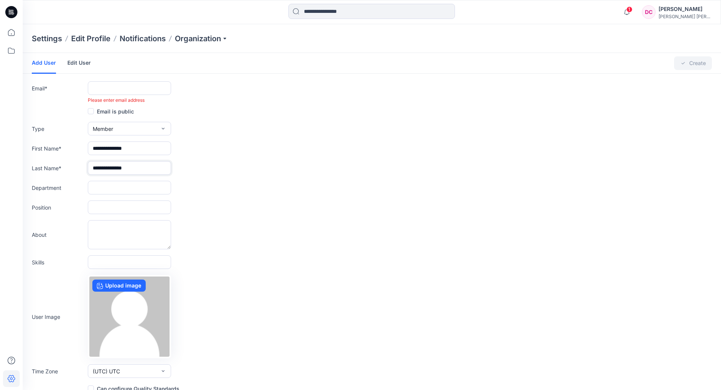
click at [130, 168] on input "**********" at bounding box center [129, 168] width 83 height 14
type input "*******"
drag, startPoint x: 115, startPoint y: 148, endPoint x: 51, endPoint y: 146, distance: 63.6
click at [52, 148] on div "**********" at bounding box center [372, 149] width 680 height 14
type input "******"
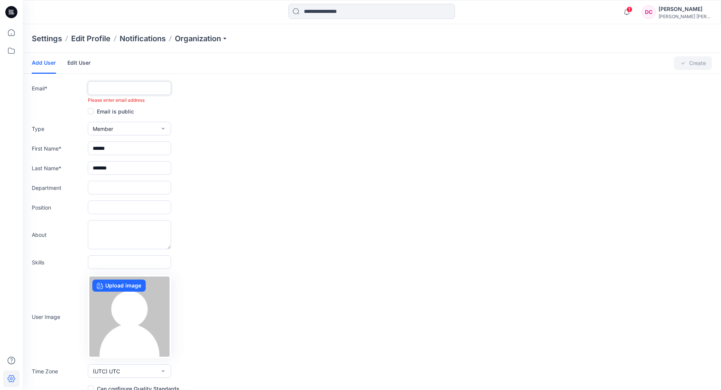
click at [111, 89] on input "text" at bounding box center [129, 88] width 83 height 14
paste input "**********"
type input "**********"
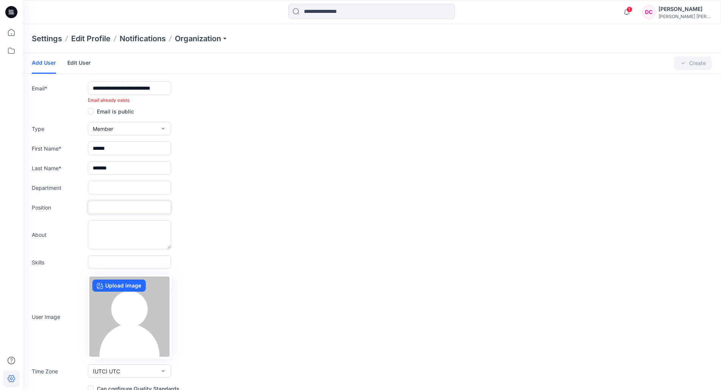
click at [109, 207] on input "text" at bounding box center [129, 208] width 83 height 14
paste input "**********"
type input "**********"
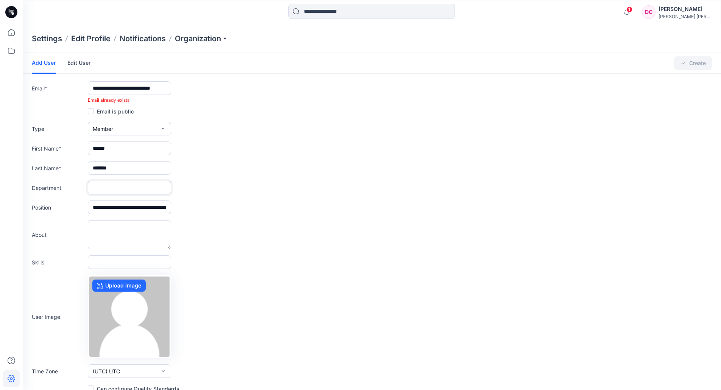
click at [122, 188] on input "text" at bounding box center [129, 188] width 83 height 14
paste input "****"
click at [158, 191] on input "****" at bounding box center [129, 188] width 83 height 14
type input "****"
click at [137, 204] on input "**********" at bounding box center [129, 208] width 83 height 14
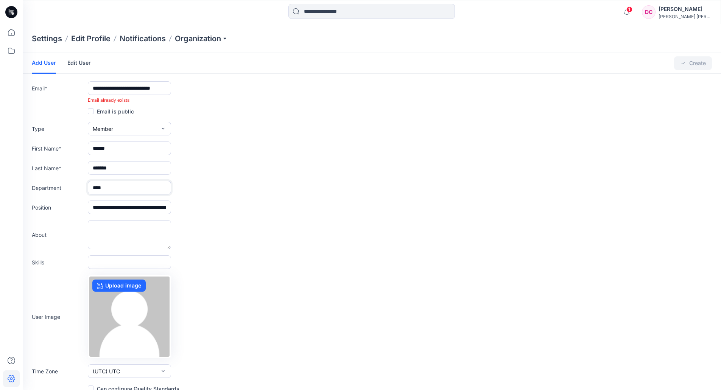
click at [137, 192] on input "****" at bounding box center [129, 188] width 83 height 14
click at [123, 232] on textarea at bounding box center [129, 234] width 83 height 29
click at [693, 64] on div "Changes Saved Create" at bounding box center [662, 63] width 100 height 20
click at [80, 60] on link "Edit User" at bounding box center [78, 63] width 23 height 20
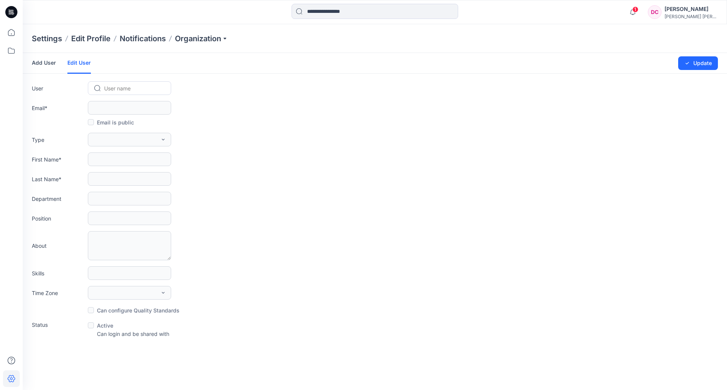
click at [117, 92] on div at bounding box center [134, 88] width 60 height 9
paste input "****"
type input "****"
drag, startPoint x: 127, startPoint y: 86, endPoint x: 97, endPoint y: 86, distance: 29.9
click at [97, 86] on div "User name" at bounding box center [129, 88] width 70 height 11
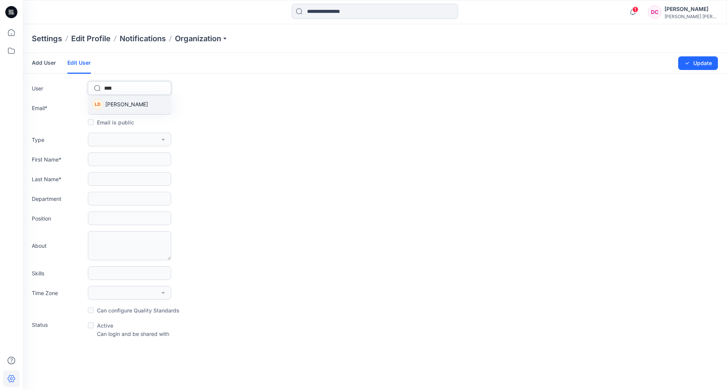
type input "******"
click at [123, 107] on span "Lillie Devries" at bounding box center [126, 104] width 43 height 8
type input "**********"
type input "******"
type input "*******"
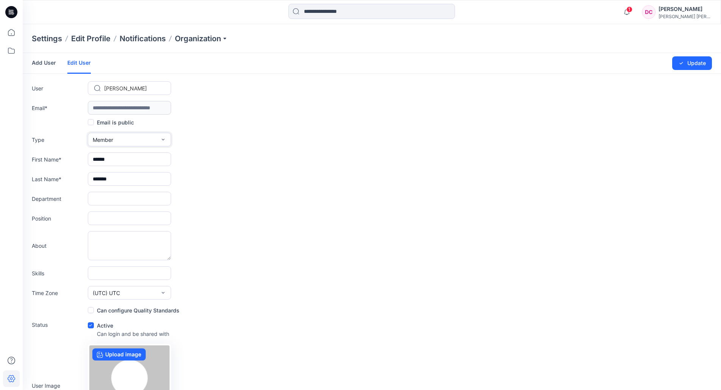
click at [164, 139] on icon "button" at bounding box center [163, 140] width 3 height 2
click at [186, 39] on p "Organization" at bounding box center [201, 38] width 53 height 11
click at [176, 131] on link "User Roles" at bounding box center [202, 131] width 111 height 15
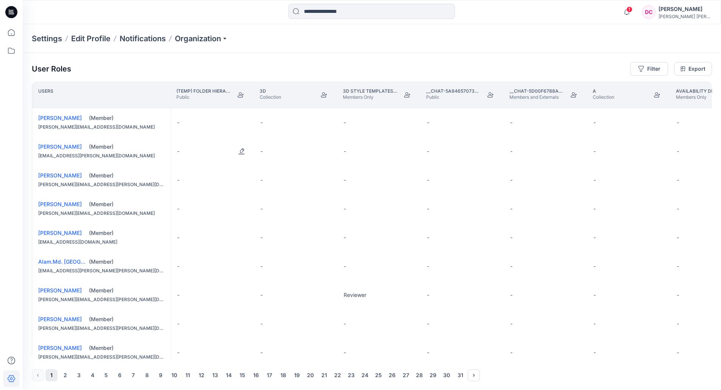
drag, startPoint x: 228, startPoint y: 162, endPoint x: 226, endPoint y: 165, distance: 4.1
click at [228, 162] on div "-" at bounding box center [212, 151] width 83 height 29
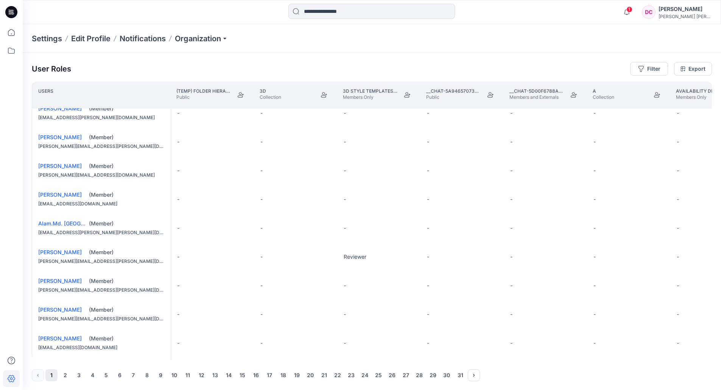
scroll to position [38, 0]
click at [121, 375] on button "6" at bounding box center [120, 375] width 12 height 12
click at [192, 377] on button "11" at bounding box center [188, 375] width 12 height 12
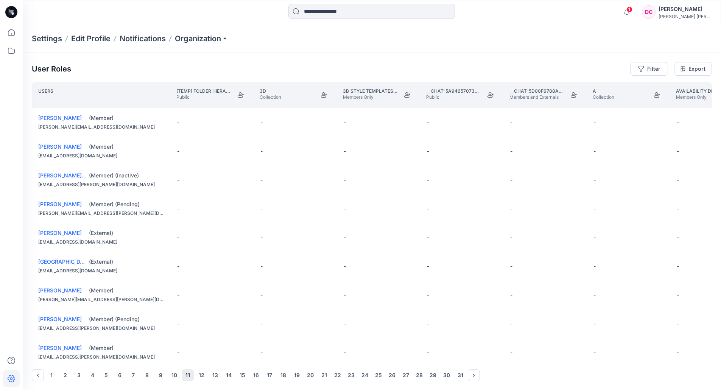
click at [245, 375] on button "15" at bounding box center [242, 375] width 12 height 12
click at [254, 374] on button "16" at bounding box center [256, 375] width 12 height 12
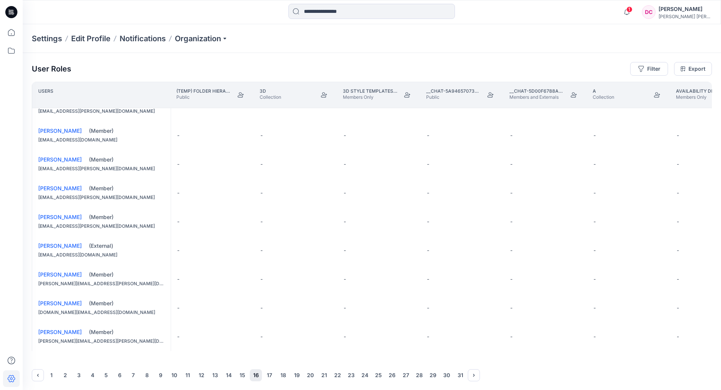
scroll to position [0, 0]
click at [271, 373] on button "17" at bounding box center [269, 375] width 12 height 12
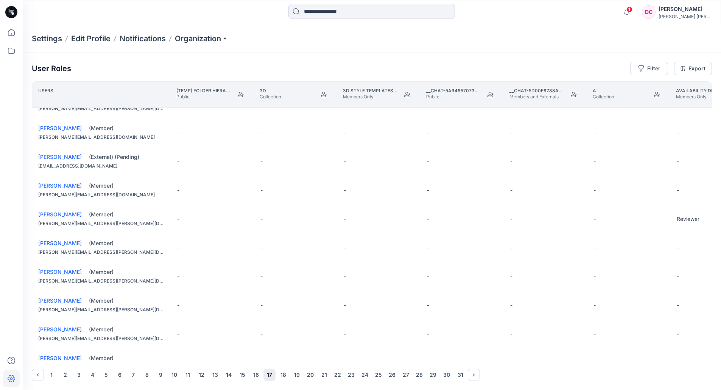
scroll to position [38, 0]
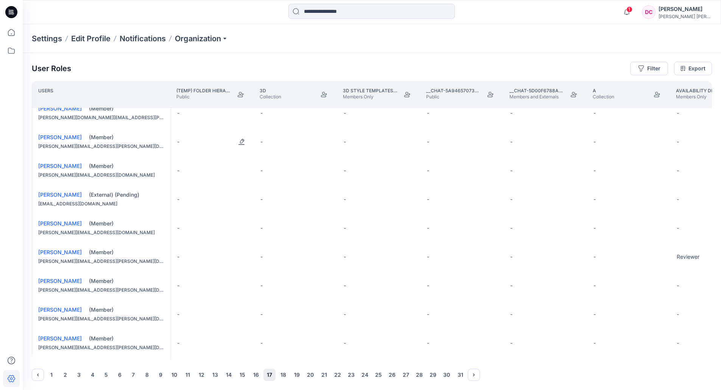
click at [189, 141] on div "-" at bounding box center [212, 142] width 83 height 29
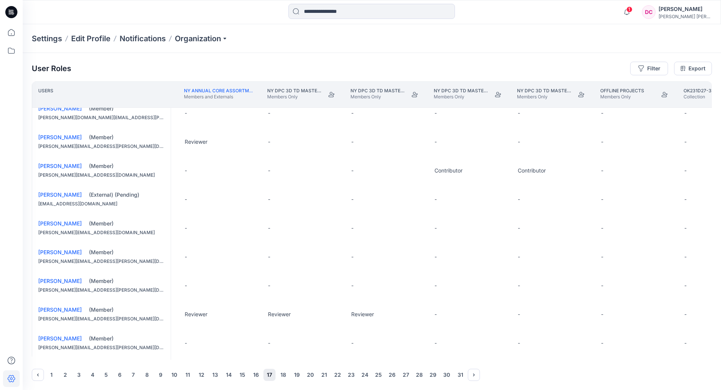
scroll to position [38, 6723]
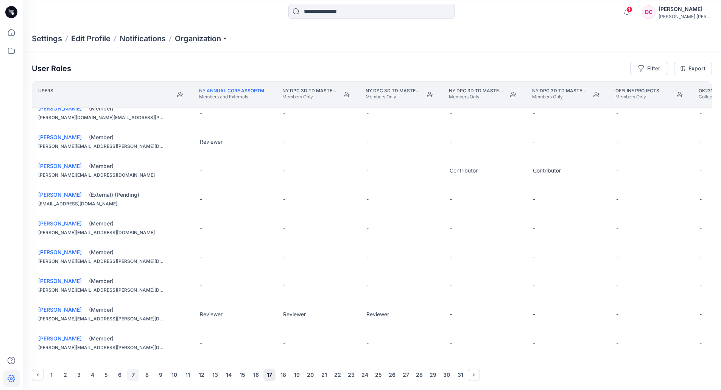
click at [132, 376] on button "7" at bounding box center [133, 375] width 12 height 12
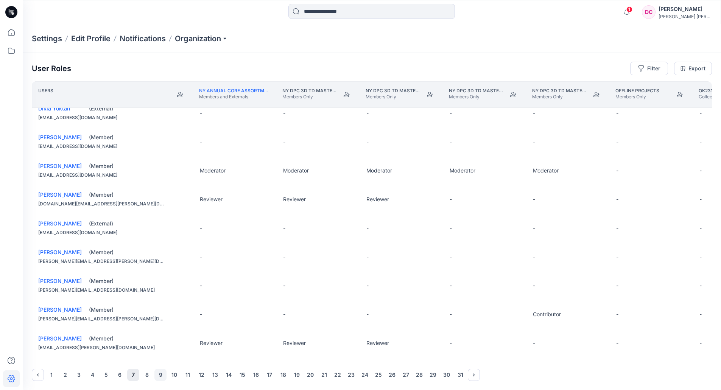
click at [161, 375] on button "9" at bounding box center [160, 375] width 12 height 12
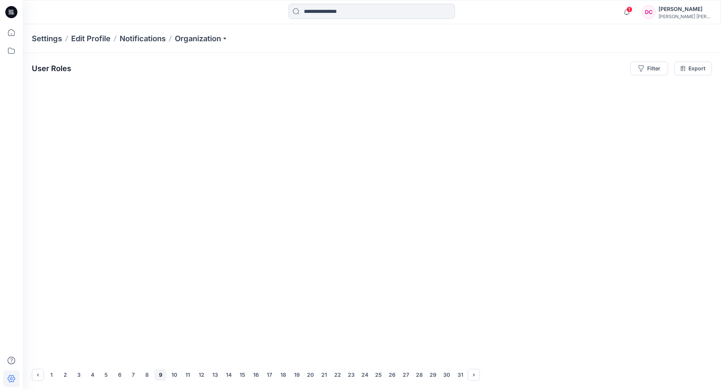
scroll to position [0, 6723]
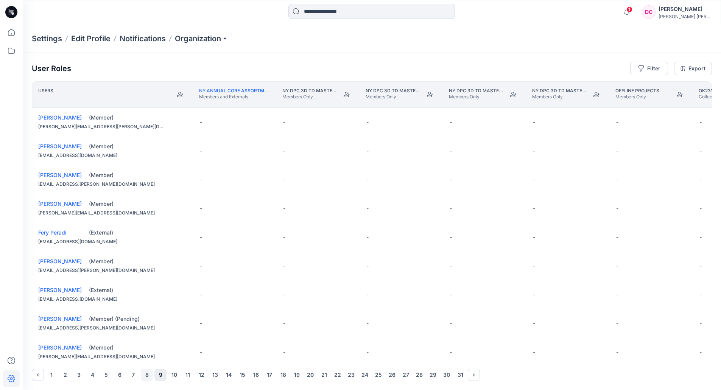
click at [148, 376] on button "8" at bounding box center [147, 375] width 12 height 12
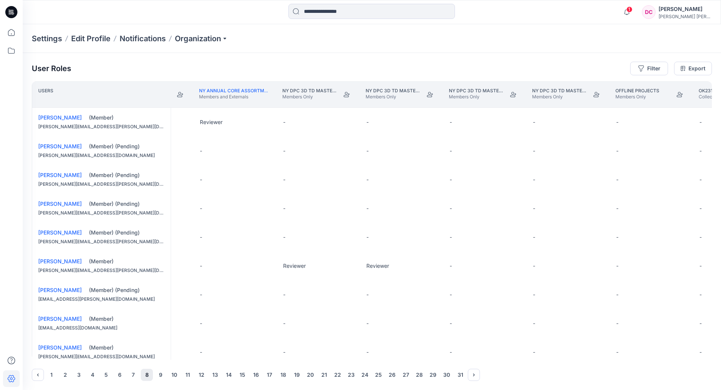
scroll to position [0, 0]
click at [133, 376] on button "7" at bounding box center [133, 375] width 12 height 12
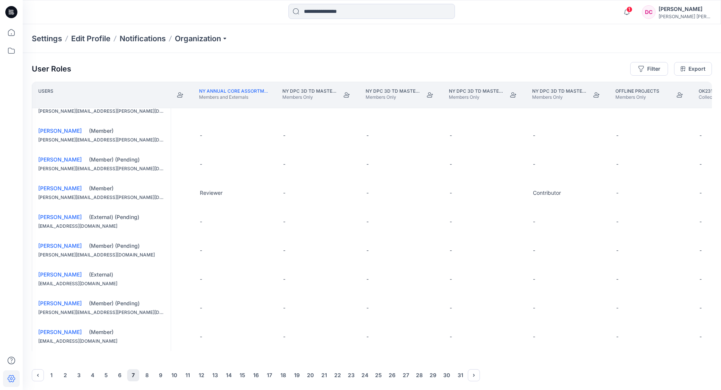
scroll to position [0, 0]
click at [145, 374] on button "8" at bounding box center [147, 375] width 12 height 12
click at [162, 376] on button "9" at bounding box center [160, 375] width 12 height 12
click at [267, 218] on button "Edit Role" at bounding box center [264, 222] width 14 height 14
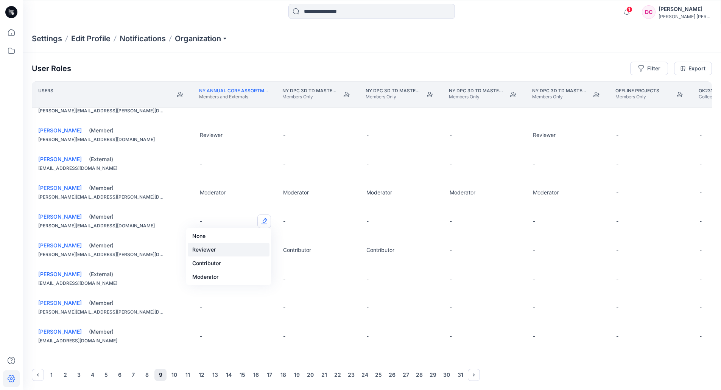
click at [212, 247] on button "Reviewer" at bounding box center [229, 250] width 82 height 14
click at [175, 376] on button "10" at bounding box center [174, 375] width 12 height 12
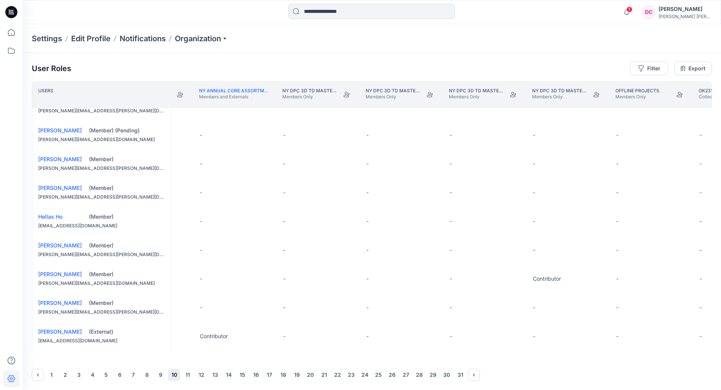
scroll to position [487, 6723]
click at [190, 372] on button "11" at bounding box center [188, 375] width 12 height 12
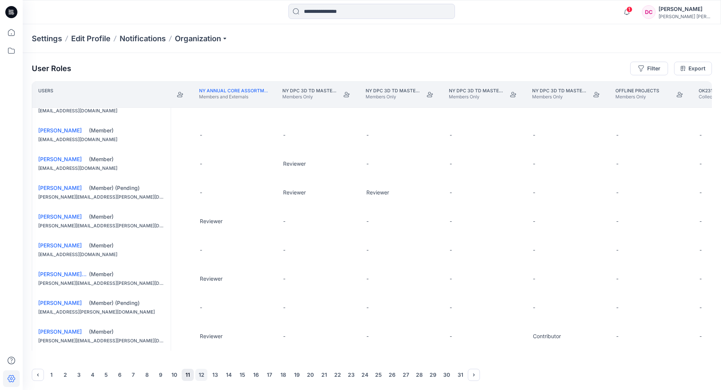
click at [201, 374] on button "12" at bounding box center [201, 375] width 12 height 12
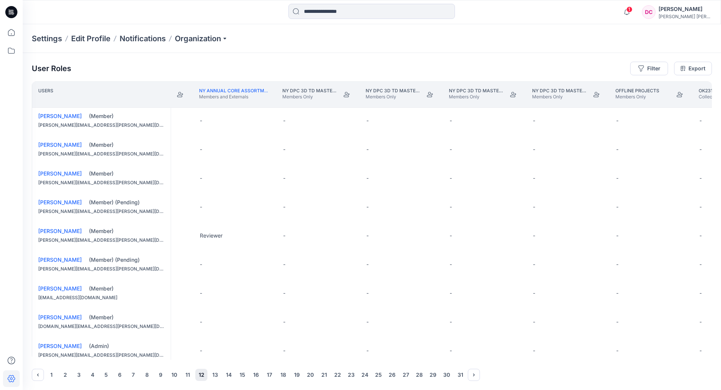
scroll to position [76, 6723]
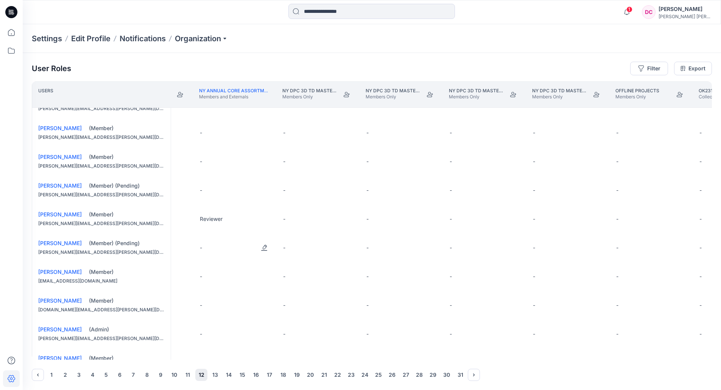
click at [209, 249] on div "-" at bounding box center [235, 248] width 83 height 29
click at [203, 251] on div "-" at bounding box center [235, 248] width 83 height 29
click at [267, 251] on button "Edit Role" at bounding box center [264, 248] width 14 height 14
click at [217, 281] on button "Reviewer" at bounding box center [229, 283] width 82 height 14
click at [265, 307] on button "Edit Role" at bounding box center [264, 306] width 14 height 14
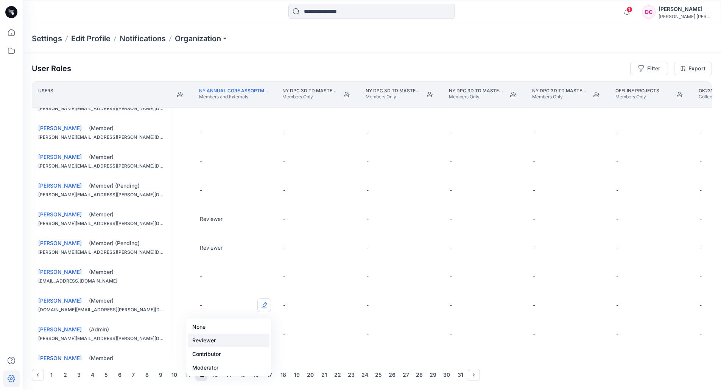
click at [203, 338] on button "Reviewer" at bounding box center [229, 341] width 82 height 14
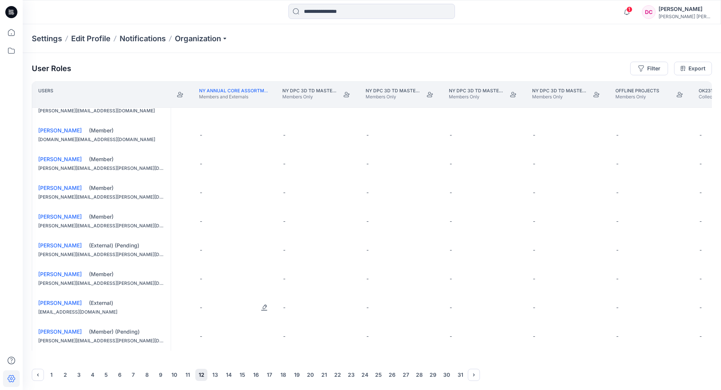
scroll to position [487, 6723]
click at [217, 374] on button "13" at bounding box center [215, 375] width 12 height 12
drag, startPoint x: 228, startPoint y: 375, endPoint x: 220, endPoint y: 372, distance: 9.2
click at [228, 375] on button "14" at bounding box center [229, 375] width 12 height 12
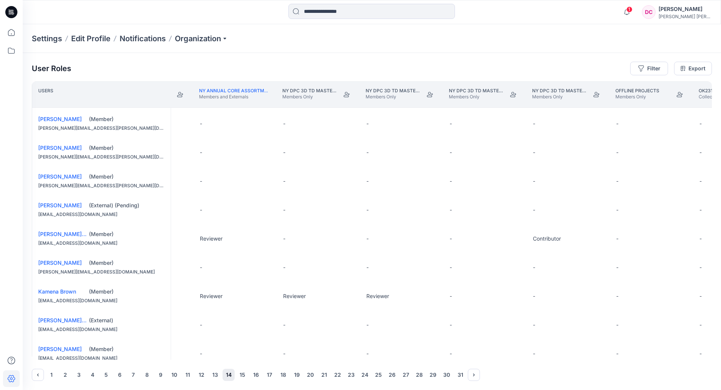
scroll to position [151, 6723]
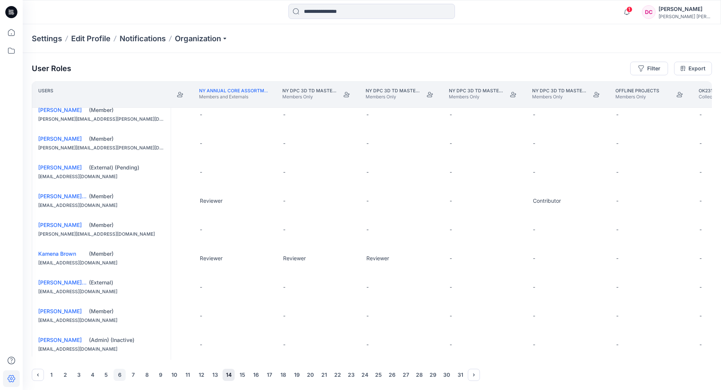
click at [117, 375] on button "6" at bounding box center [120, 375] width 12 height 12
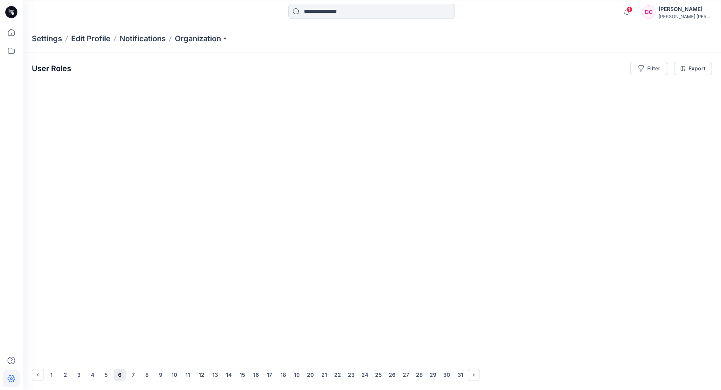
scroll to position [0, 6723]
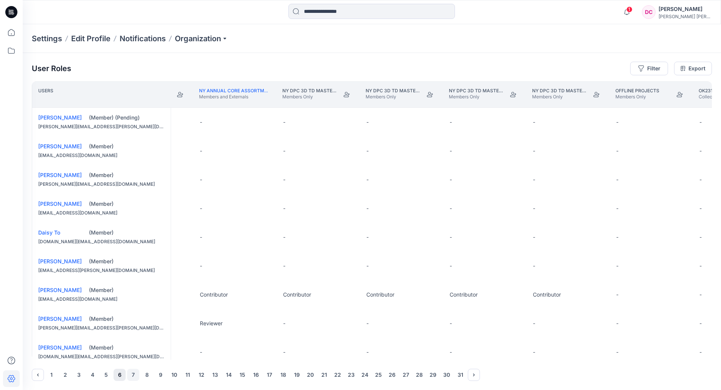
click at [132, 372] on button "7" at bounding box center [133, 375] width 12 height 12
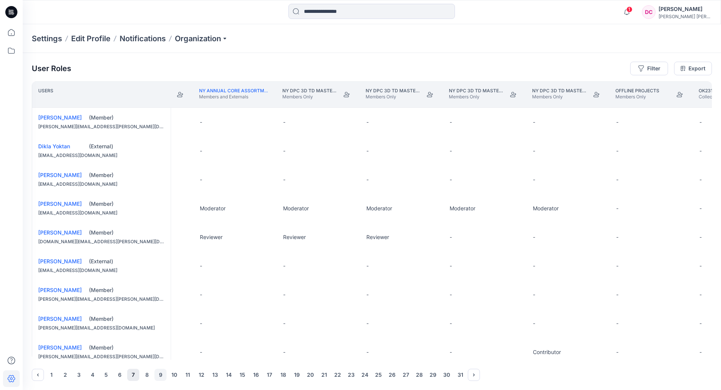
click at [158, 375] on button "9" at bounding box center [160, 375] width 12 height 12
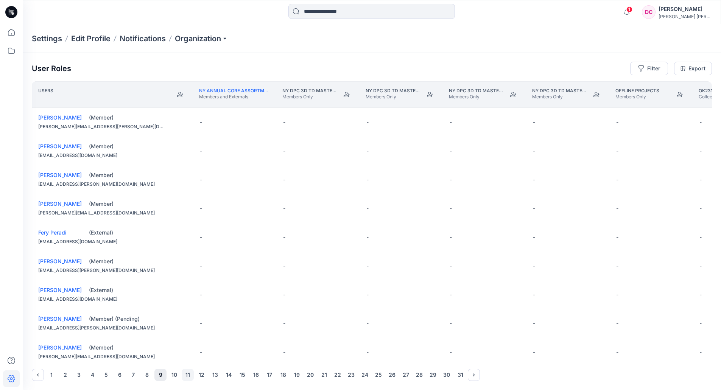
click at [187, 373] on button "11" at bounding box center [188, 375] width 12 height 12
click at [175, 372] on button "10" at bounding box center [174, 375] width 12 height 12
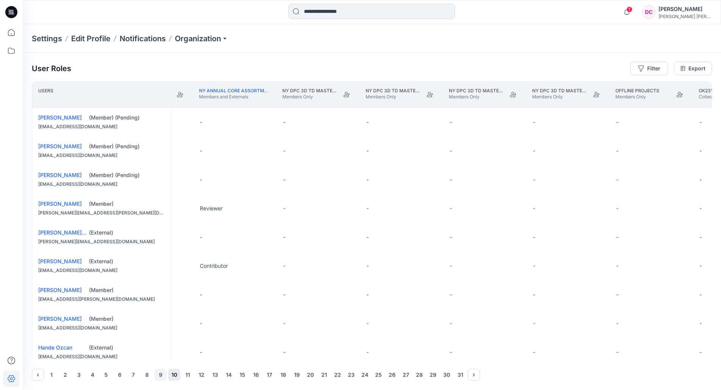
click at [157, 373] on button "9" at bounding box center [160, 375] width 12 height 12
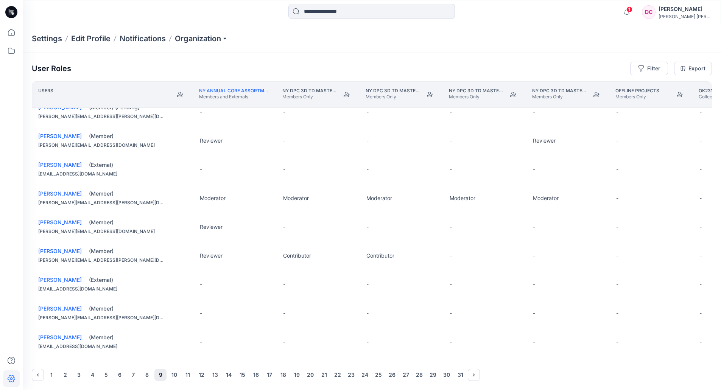
scroll to position [487, 6723]
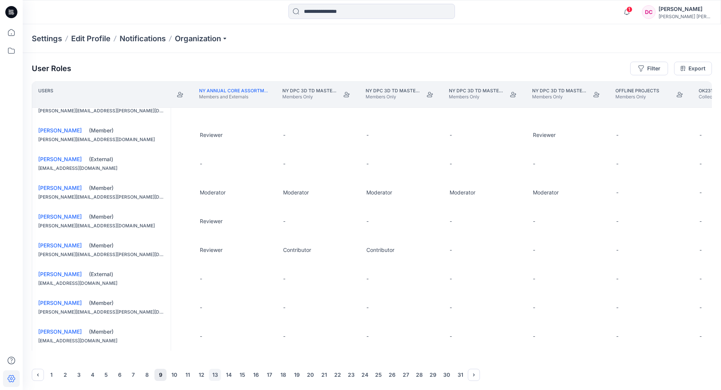
click at [216, 377] on button "13" at bounding box center [215, 375] width 12 height 12
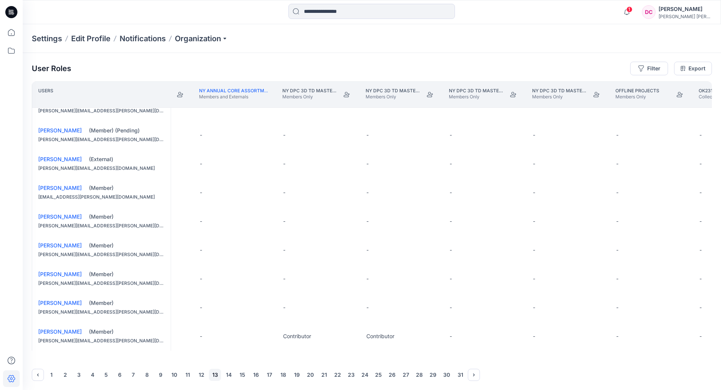
drag, startPoint x: 231, startPoint y: 375, endPoint x: 217, endPoint y: 369, distance: 14.9
click at [229, 375] on button "14" at bounding box center [229, 375] width 12 height 12
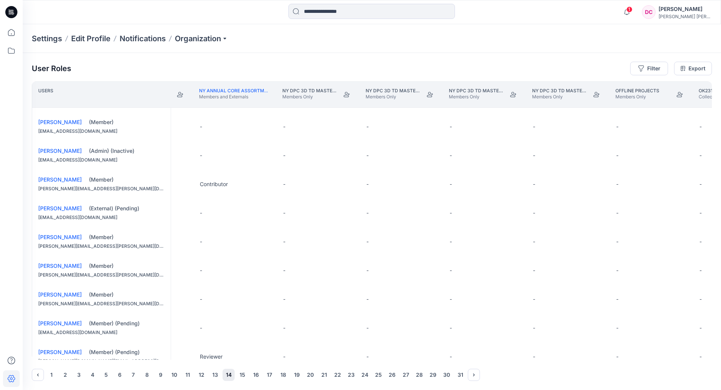
scroll to position [454, 6723]
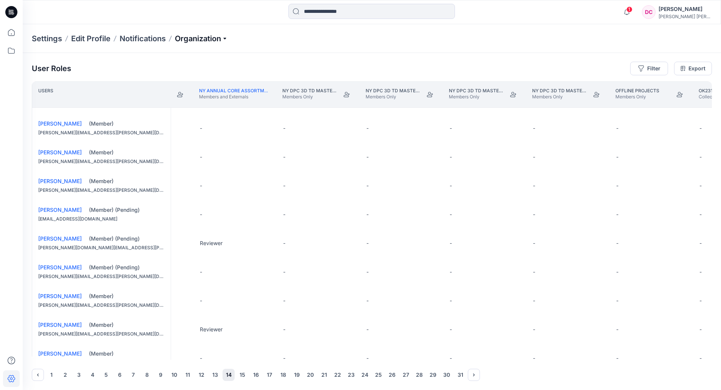
click at [200, 38] on p "Organization" at bounding box center [201, 38] width 53 height 11
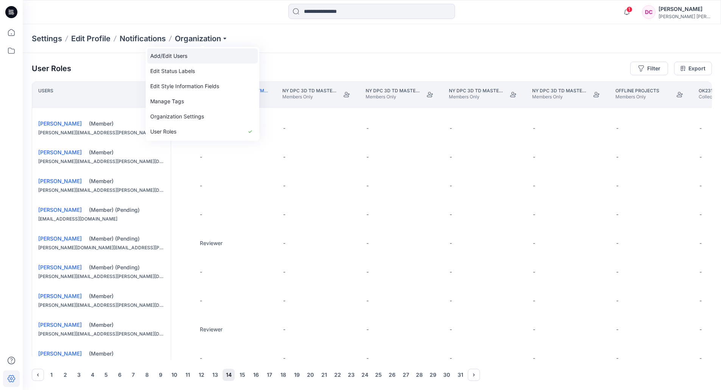
click at [168, 55] on link "Add/Edit Users" at bounding box center [202, 55] width 111 height 15
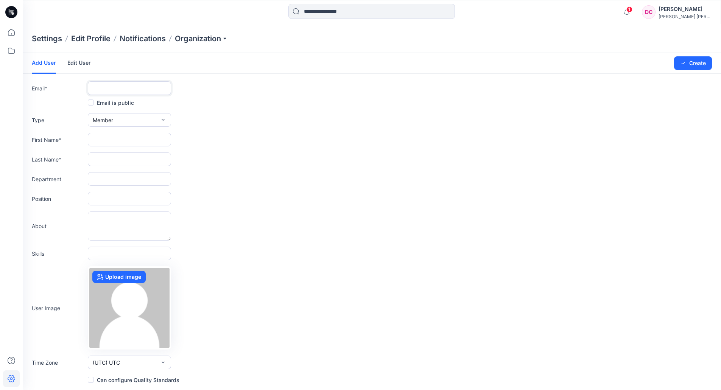
click at [116, 92] on input "text" at bounding box center [129, 88] width 83 height 14
paste input "******"
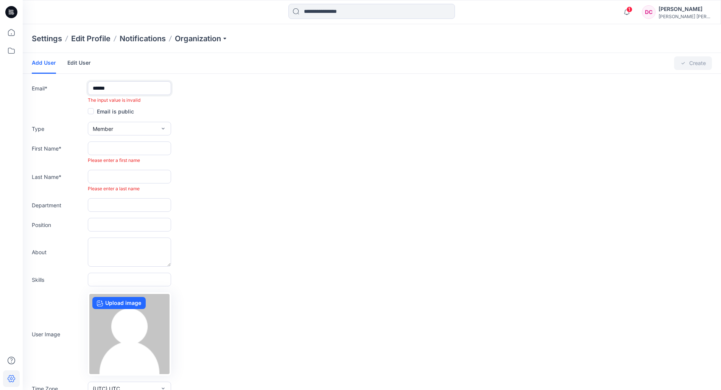
drag, startPoint x: 131, startPoint y: 90, endPoint x: 59, endPoint y: 85, distance: 72.9
click at [61, 86] on div "Email * ****** The input value is invalid" at bounding box center [372, 92] width 680 height 22
paste input "**********"
type input "**********"
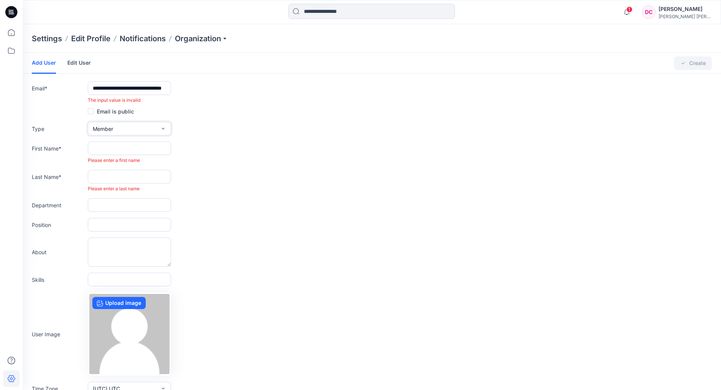
scroll to position [0, 0]
drag, startPoint x: 117, startPoint y: 127, endPoint x: 121, endPoint y: 129, distance: 3.9
click at [118, 128] on button "Member" at bounding box center [129, 129] width 83 height 14
click at [115, 162] on div "button" at bounding box center [136, 161] width 45 height 9
click at [136, 148] on input "text" at bounding box center [129, 149] width 83 height 14
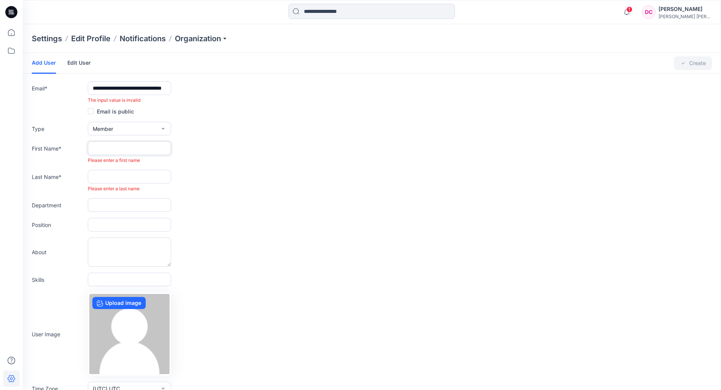
click at [108, 150] on input "text" at bounding box center [129, 149] width 83 height 14
click at [117, 149] on input "text" at bounding box center [129, 149] width 83 height 14
paste input "**********"
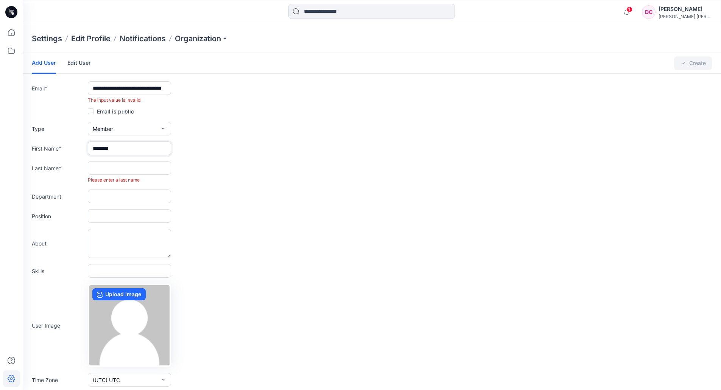
type input "********"
click at [130, 167] on input "text" at bounding box center [129, 168] width 83 height 14
paste input "**********"
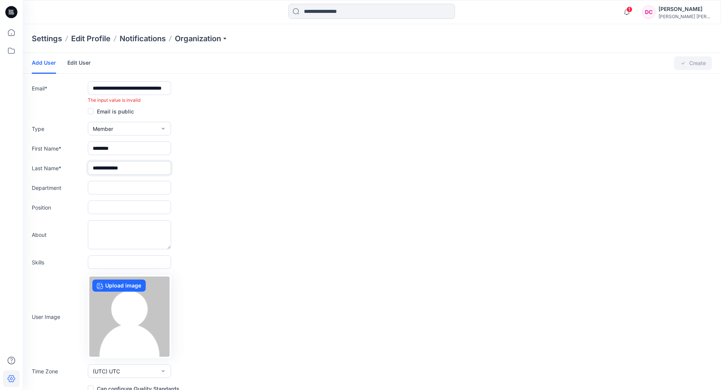
drag, startPoint x: 118, startPoint y: 168, endPoint x: 38, endPoint y: 168, distance: 80.3
click at [70, 171] on div "**********" at bounding box center [372, 168] width 680 height 14
type input "****"
click at [137, 187] on input "text" at bounding box center [129, 188] width 83 height 14
paste input "******"
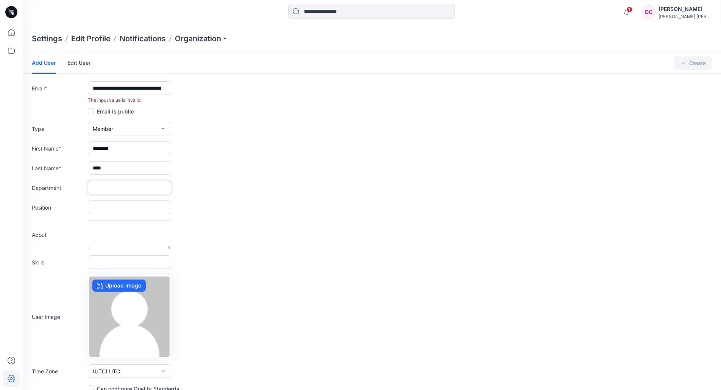
type input "******"
click at [120, 204] on input "text" at bounding box center [129, 208] width 83 height 14
click at [100, 208] on input "text" at bounding box center [129, 208] width 83 height 14
paste input "**********"
type input "**********"
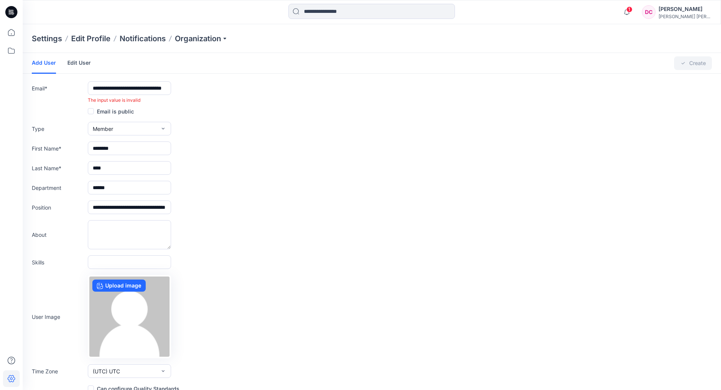
click at [690, 62] on div "Changes Saved Create" at bounding box center [662, 63] width 100 height 20
click at [113, 99] on span "The input value is invalid" at bounding box center [114, 100] width 53 height 6
drag, startPoint x: 112, startPoint y: 89, endPoint x: 105, endPoint y: 90, distance: 6.9
click at [105, 90] on input "**********" at bounding box center [129, 88] width 83 height 14
click at [107, 89] on input "**********" at bounding box center [129, 88] width 83 height 14
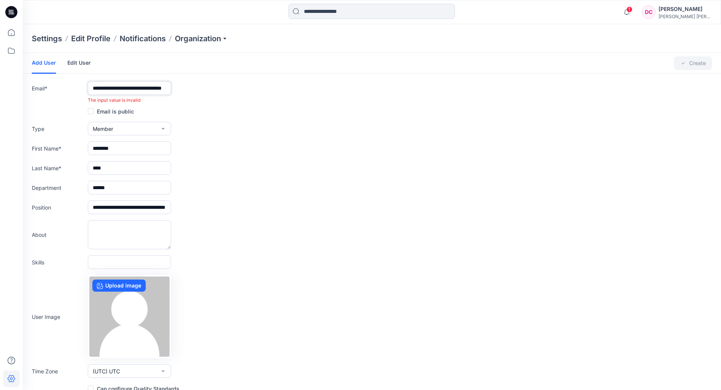
drag, startPoint x: 110, startPoint y: 87, endPoint x: 18, endPoint y: 93, distance: 92.6
click at [18, 93] on div "**********" at bounding box center [360, 199] width 721 height 399
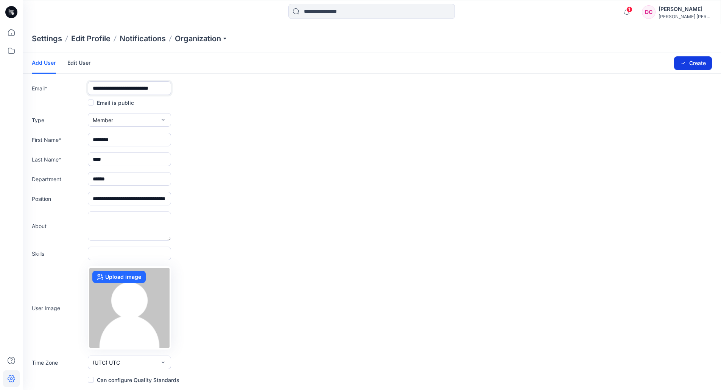
type input "**********"
click at [693, 62] on button "Create" at bounding box center [693, 63] width 38 height 14
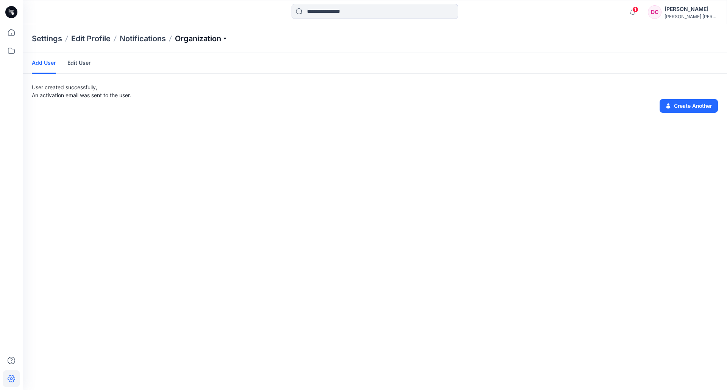
click at [195, 39] on p "Organization" at bounding box center [201, 38] width 53 height 11
click at [163, 133] on link "User Roles" at bounding box center [202, 131] width 111 height 15
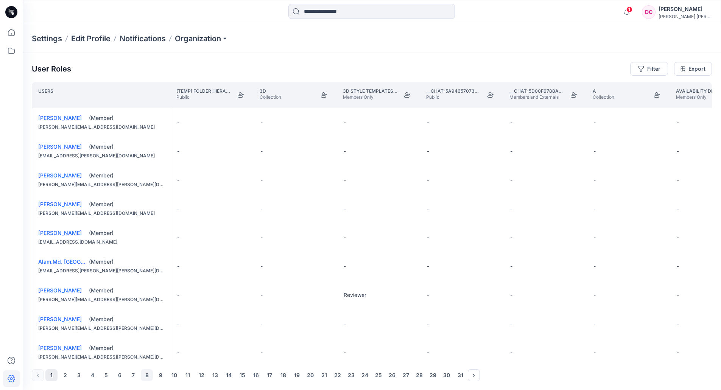
click at [148, 376] on button "8" at bounding box center [147, 375] width 12 height 12
click at [215, 373] on button "13" at bounding box center [215, 375] width 12 height 12
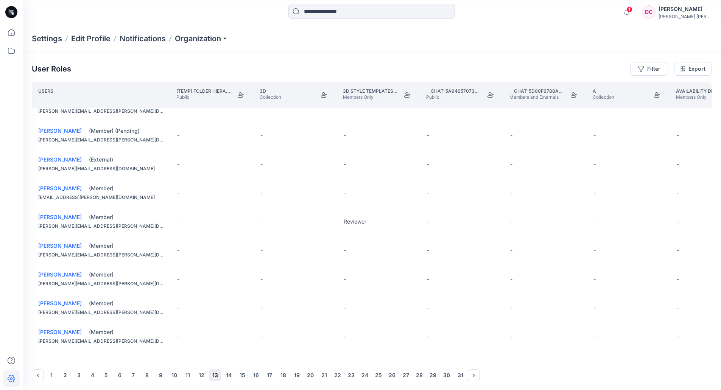
scroll to position [0, 0]
click at [227, 373] on button "14" at bounding box center [229, 375] width 12 height 12
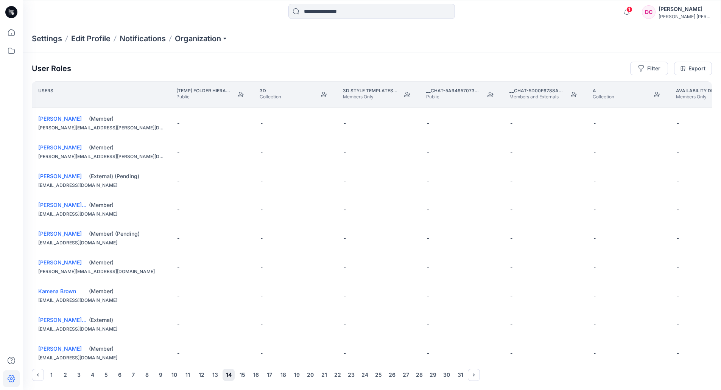
scroll to position [151, 0]
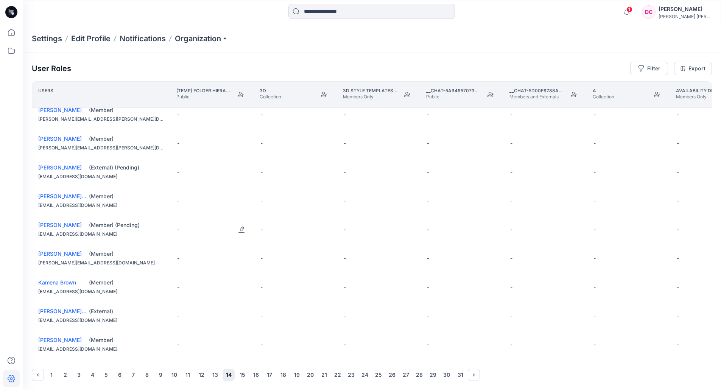
click at [210, 233] on div "-" at bounding box center [212, 229] width 83 height 29
drag, startPoint x: 207, startPoint y: 231, endPoint x: 249, endPoint y: 233, distance: 41.3
click at [249, 233] on div "-" at bounding box center [212, 229] width 83 height 29
drag, startPoint x: 251, startPoint y: 233, endPoint x: 255, endPoint y: 234, distance: 3.9
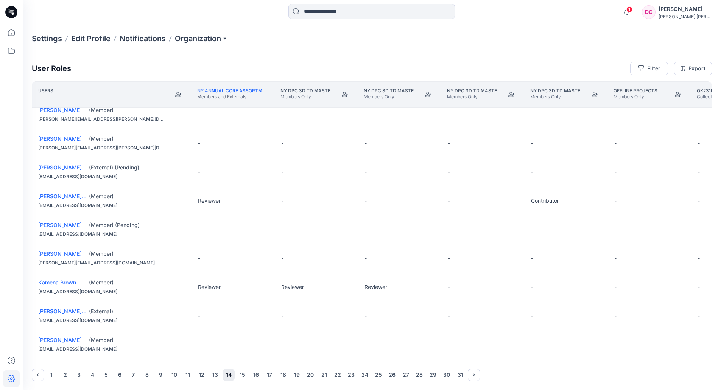
scroll to position [151, 6738]
click at [188, 230] on div "-" at bounding box center [220, 229] width 83 height 29
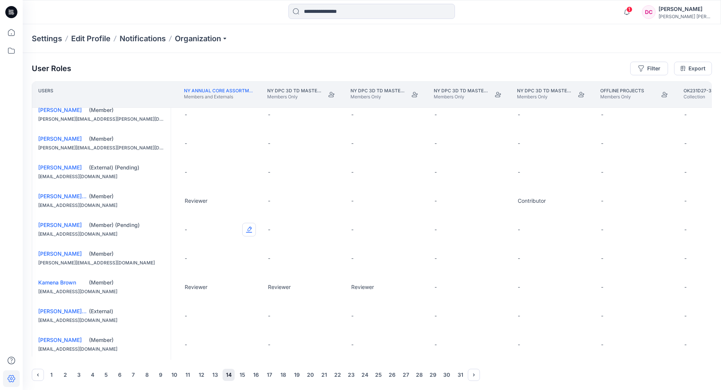
click at [255, 233] on button "Edit Role" at bounding box center [249, 230] width 14 height 14
click at [193, 266] on button "Reviewer" at bounding box center [214, 265] width 82 height 14
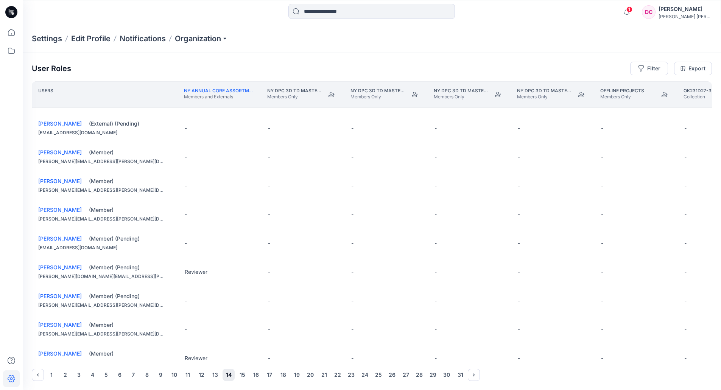
scroll to position [487, 6738]
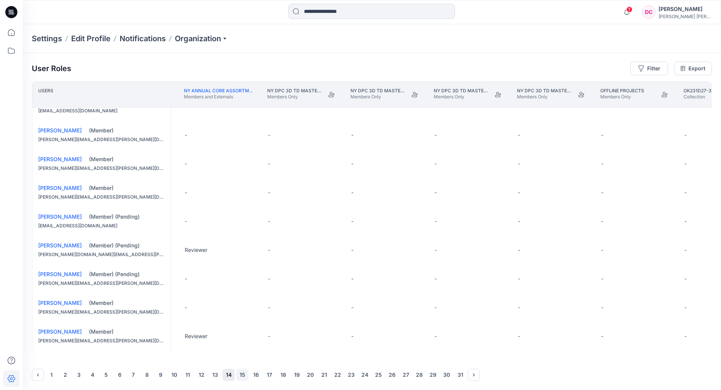
click at [242, 374] on button "15" at bounding box center [242, 375] width 12 height 12
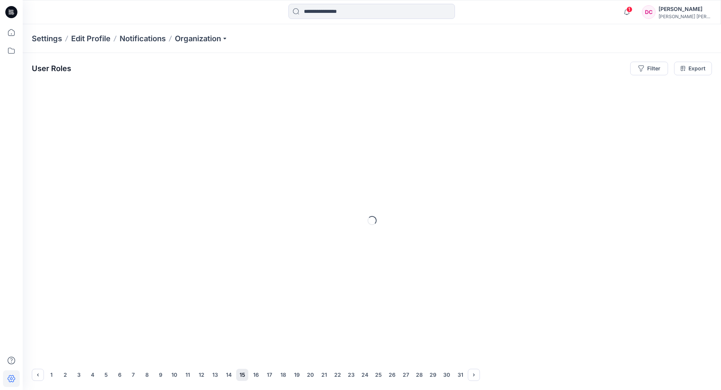
click at [242, 374] on div "1 2 3 4 5 6 7 8 9 10 11 12 13 14 15 16 17 18 19 20 21 22 23 24 25 26 27 28 29 3…" at bounding box center [372, 375] width 680 height 12
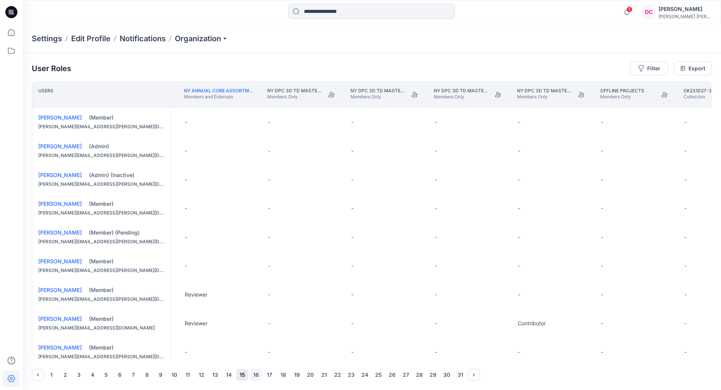
click at [256, 374] on button "16" at bounding box center [256, 375] width 12 height 12
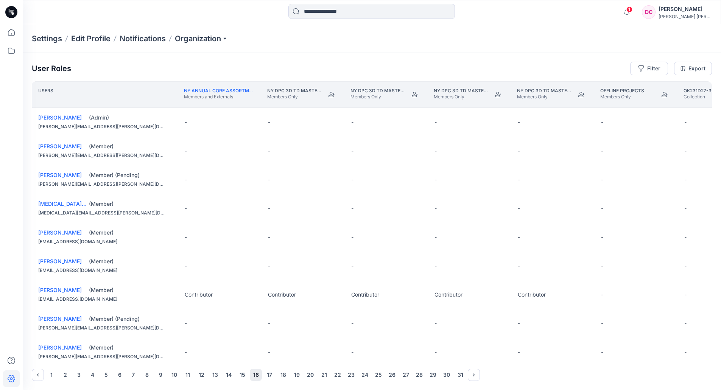
scroll to position [38, 6738]
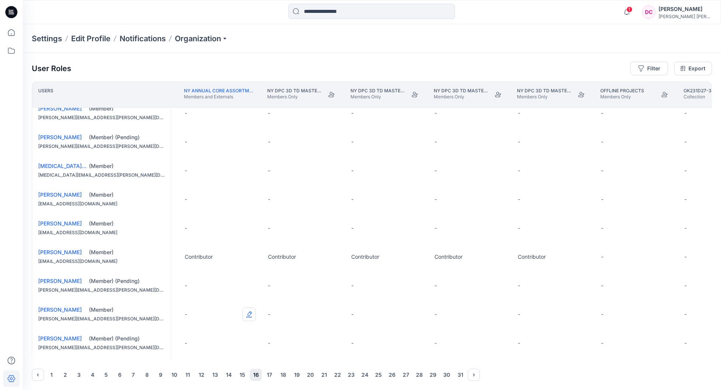
click at [251, 316] on button "Edit Role" at bounding box center [249, 315] width 14 height 14
click at [200, 347] on button "Reviewer" at bounding box center [214, 350] width 82 height 14
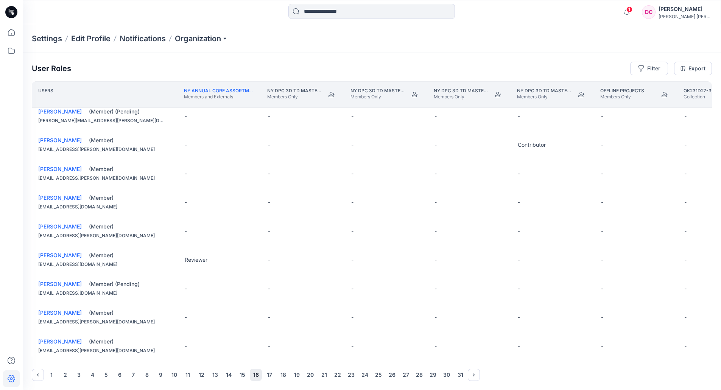
scroll to position [303, 6738]
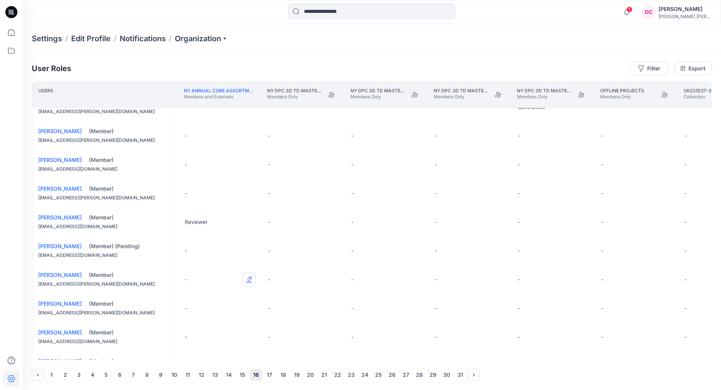
click at [251, 285] on button "Edit Role" at bounding box center [249, 280] width 14 height 14
click at [190, 318] on button "Reviewer" at bounding box center [214, 318] width 82 height 14
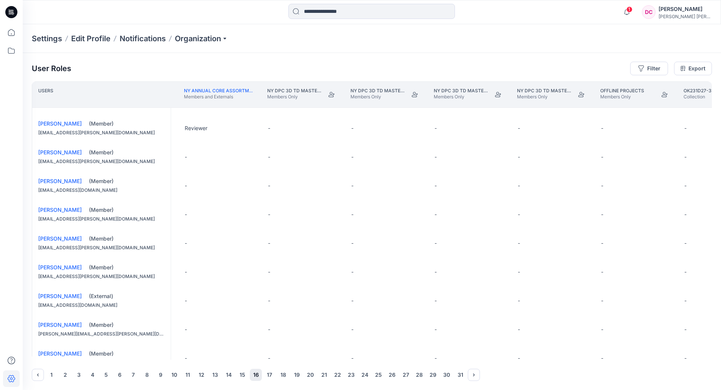
scroll to position [487, 6738]
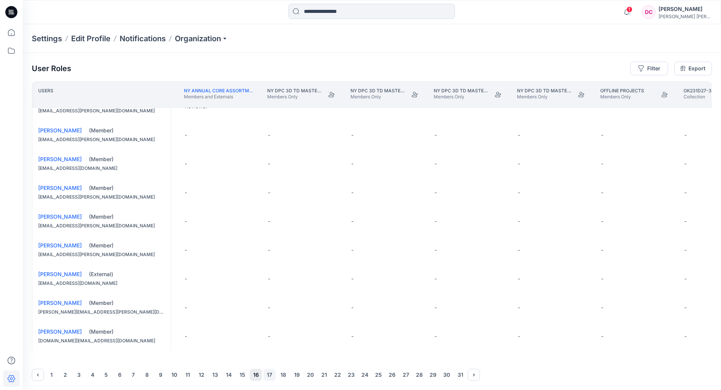
click at [271, 374] on button "17" at bounding box center [269, 375] width 12 height 12
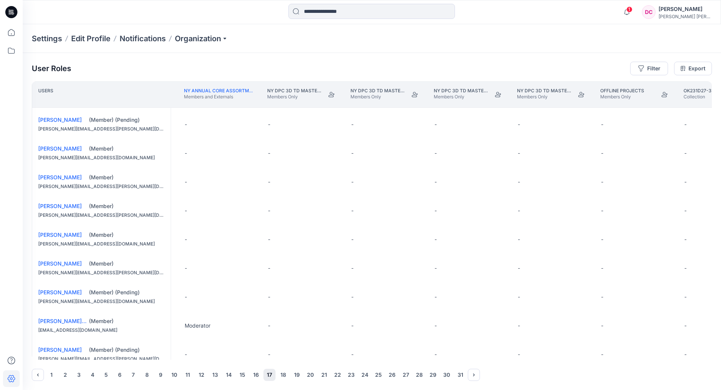
scroll to position [379, 6738]
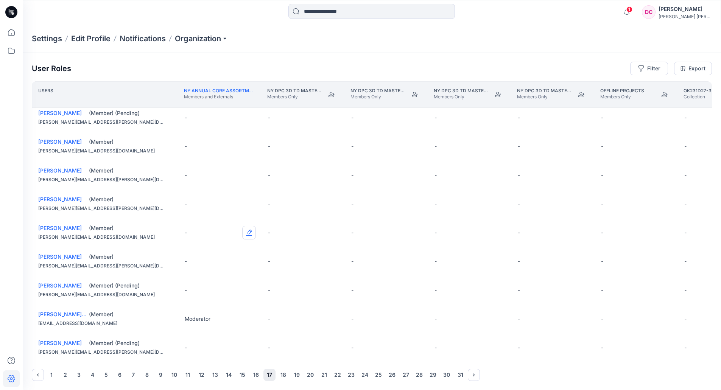
click at [248, 239] on button "Edit Role" at bounding box center [249, 233] width 14 height 14
click at [198, 266] on button "Reviewer" at bounding box center [214, 271] width 82 height 14
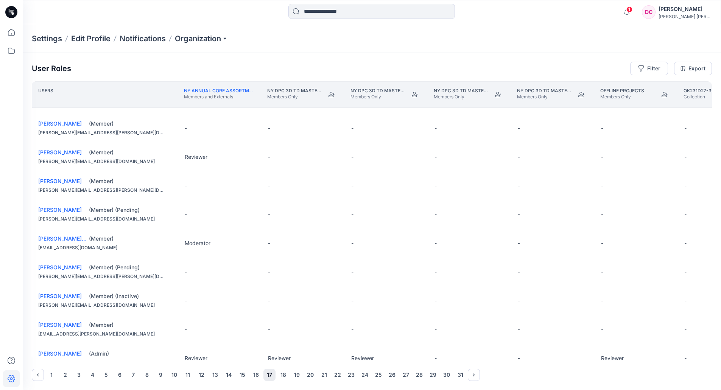
scroll to position [487, 6738]
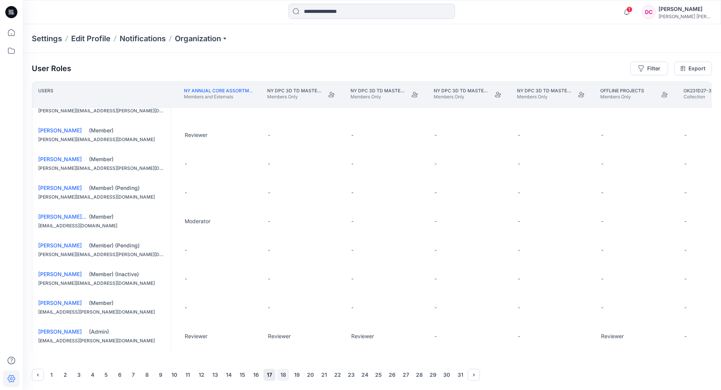
click at [284, 374] on button "18" at bounding box center [283, 375] width 12 height 12
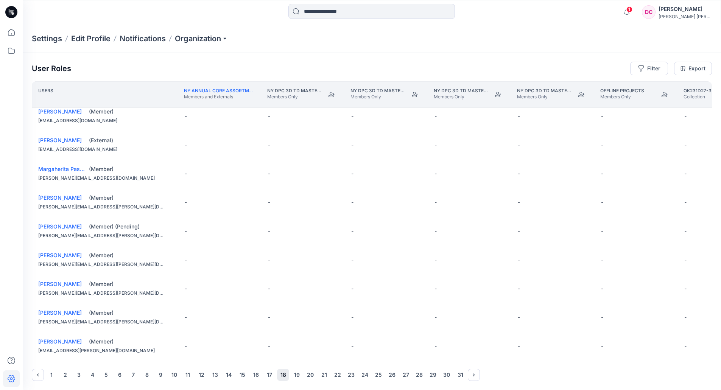
scroll to position [303, 6738]
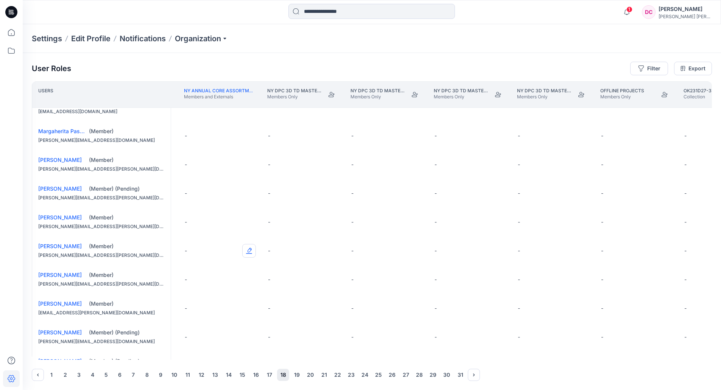
click at [251, 256] on button "Edit Role" at bounding box center [249, 251] width 14 height 14
click at [190, 288] on button "Reviewer" at bounding box center [214, 289] width 82 height 14
click at [299, 375] on button "19" at bounding box center [297, 375] width 12 height 12
click at [309, 374] on button "20" at bounding box center [310, 375] width 12 height 12
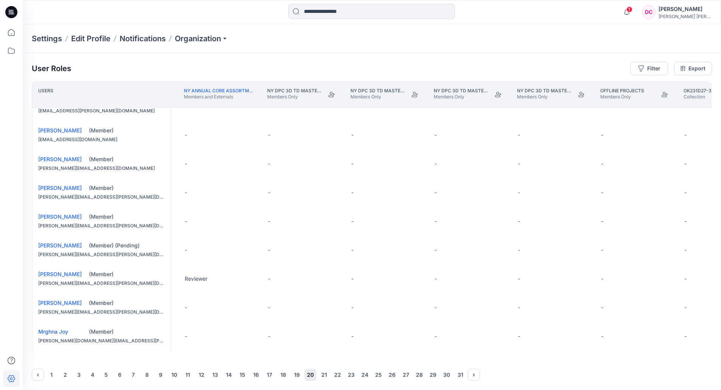
click at [321, 374] on button "21" at bounding box center [324, 375] width 12 height 12
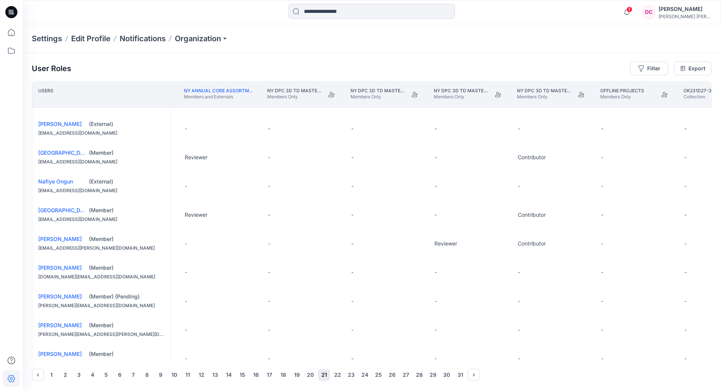
scroll to position [151, 6738]
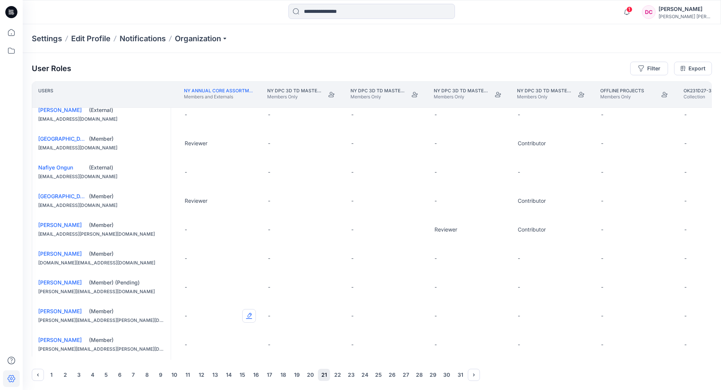
click at [251, 322] on button "Edit Role" at bounding box center [249, 316] width 14 height 14
click at [195, 274] on button "Reviewer" at bounding box center [214, 275] width 82 height 14
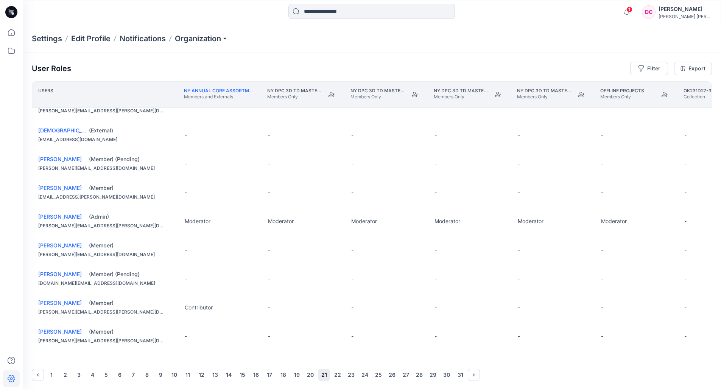
scroll to position [487, 6738]
click at [249, 248] on button "Edit Role" at bounding box center [249, 250] width 14 height 14
click at [207, 275] on button "Reviewer" at bounding box center [214, 279] width 82 height 14
click at [335, 372] on button "22" at bounding box center [338, 375] width 12 height 12
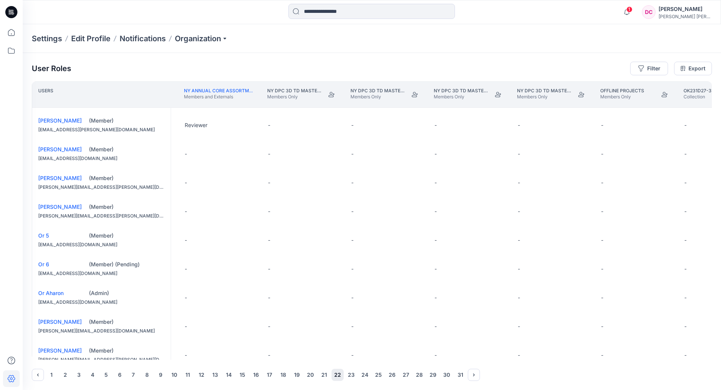
scroll to position [265, 6738]
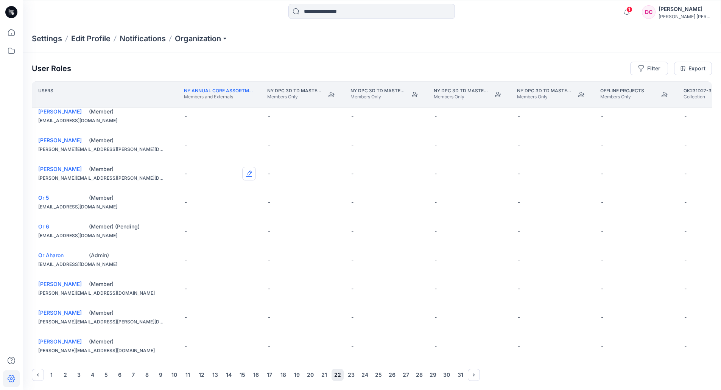
click at [251, 176] on button "Edit Role" at bounding box center [249, 174] width 14 height 14
click at [200, 208] on button "Reviewer" at bounding box center [214, 210] width 82 height 14
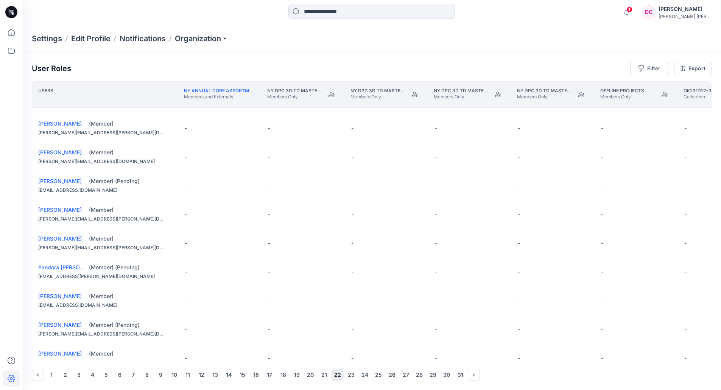
scroll to position [487, 6738]
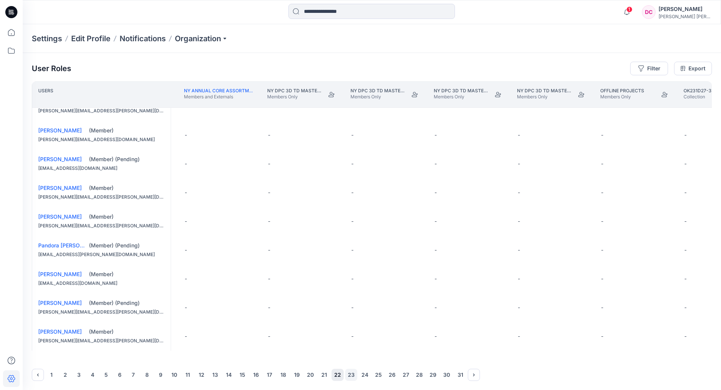
click at [351, 374] on button "23" at bounding box center [351, 375] width 12 height 12
click at [366, 375] on button "24" at bounding box center [365, 375] width 12 height 12
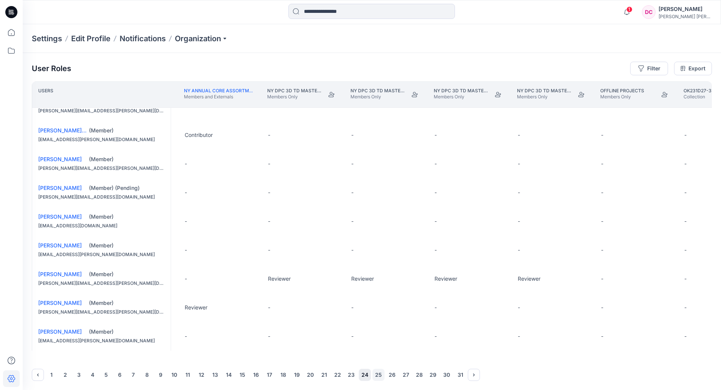
click at [378, 375] on button "25" at bounding box center [378, 375] width 12 height 12
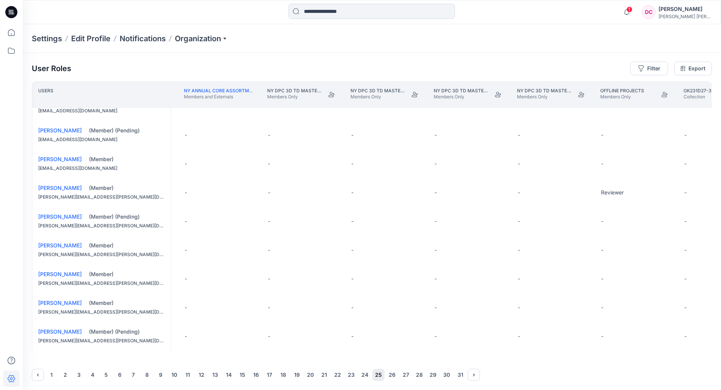
click at [392, 376] on button "26" at bounding box center [392, 375] width 12 height 12
click at [156, 374] on button "9" at bounding box center [160, 375] width 12 height 12
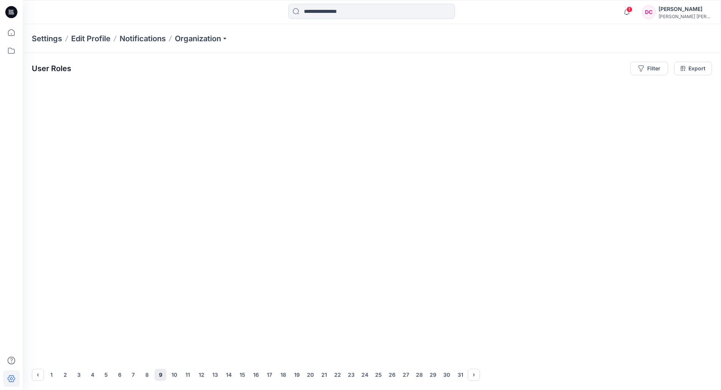
scroll to position [0, 6738]
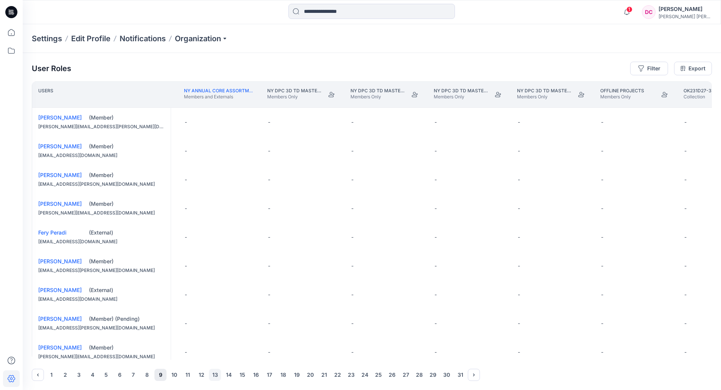
click at [215, 376] on button "13" at bounding box center [215, 375] width 12 height 12
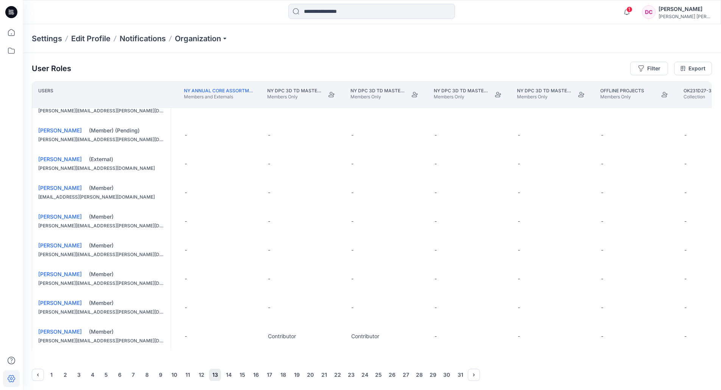
scroll to position [487, 6738]
click at [227, 372] on button "14" at bounding box center [229, 375] width 12 height 12
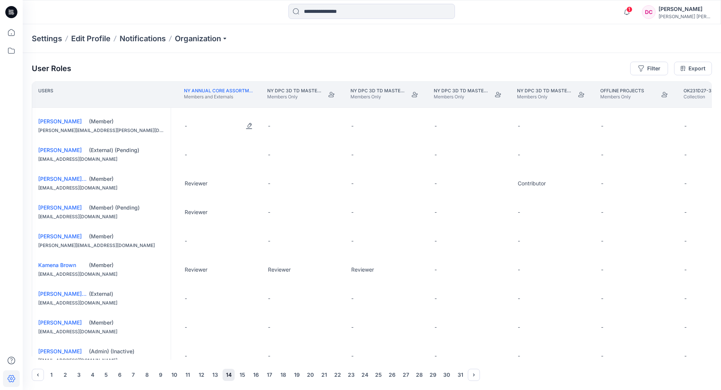
scroll to position [151, 6738]
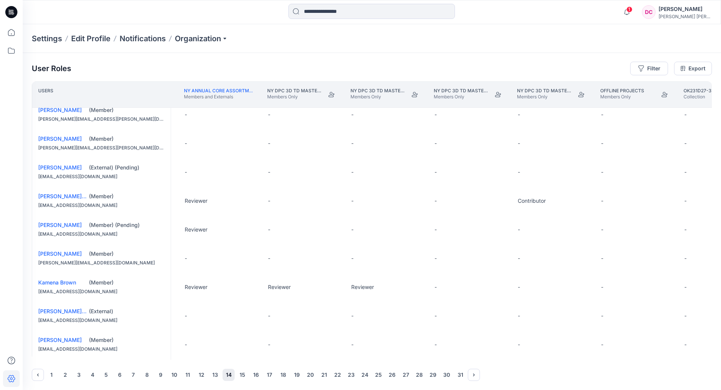
drag, startPoint x: 161, startPoint y: 66, endPoint x: 170, endPoint y: 57, distance: 13.1
click at [161, 66] on div "User Roles Filter Export" at bounding box center [372, 69] width 680 height 14
click at [448, 14] on input at bounding box center [371, 11] width 167 height 15
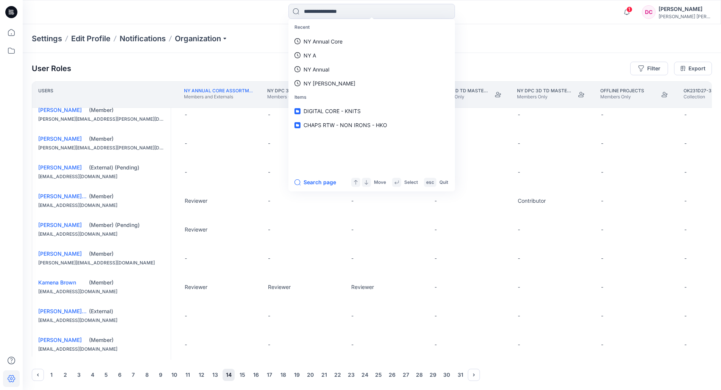
click at [149, 60] on div "User Roles Filter Export Users Nus Test Knit Collar Polos Collection NY DPC 3D …" at bounding box center [372, 222] width 698 height 338
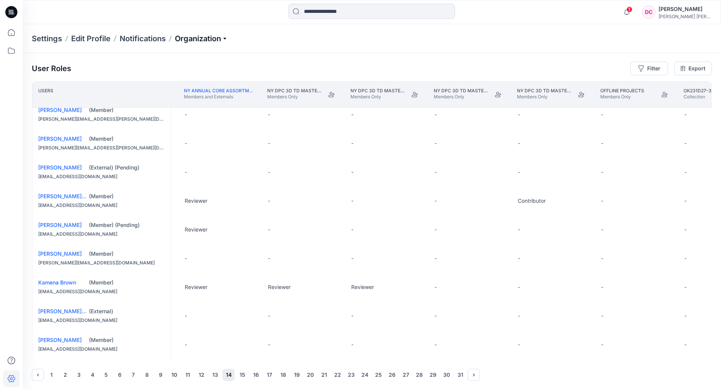
click at [205, 39] on p "Organization" at bounding box center [201, 38] width 53 height 11
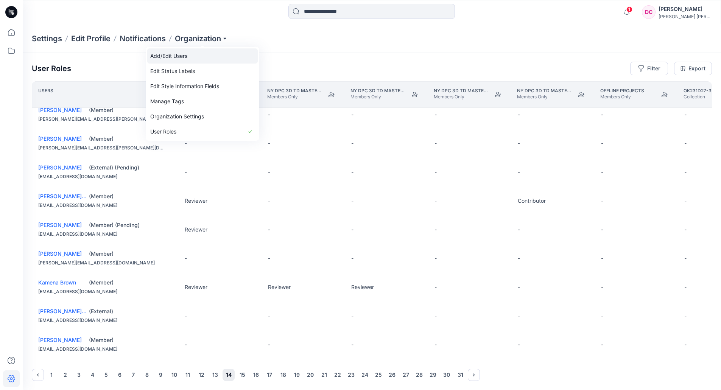
click at [178, 53] on link "Add/Edit Users" at bounding box center [202, 55] width 111 height 15
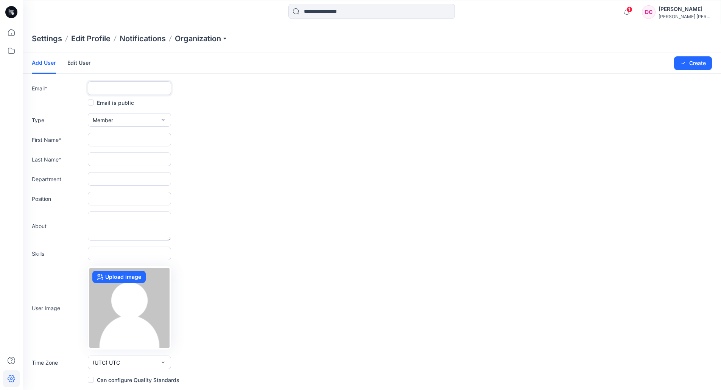
click at [136, 86] on input "text" at bounding box center [129, 88] width 83 height 14
paste input "**********"
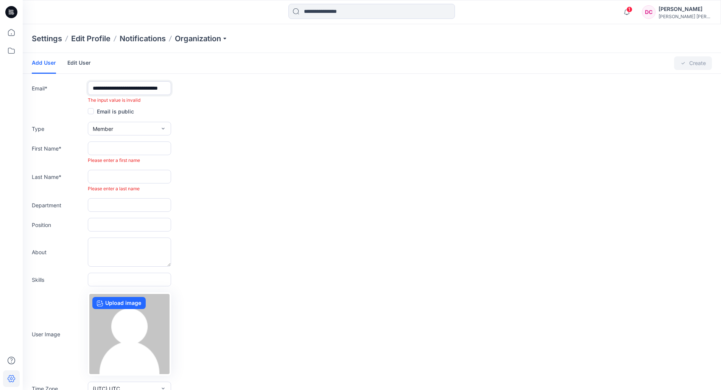
click at [108, 92] on input "**********" at bounding box center [129, 88] width 83 height 14
drag, startPoint x: 106, startPoint y: 89, endPoint x: 67, endPoint y: 88, distance: 39.8
click at [67, 88] on div "**********" at bounding box center [372, 92] width 680 height 22
click at [110, 86] on input "**********" at bounding box center [129, 88] width 83 height 14
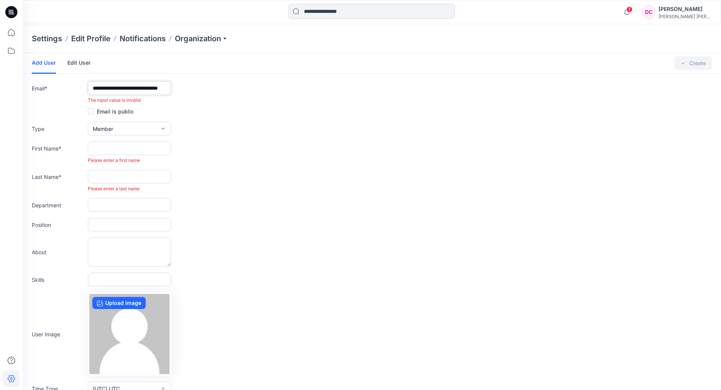
drag, startPoint x: 110, startPoint y: 88, endPoint x: 58, endPoint y: 87, distance: 51.9
click at [59, 87] on div "**********" at bounding box center [372, 92] width 680 height 22
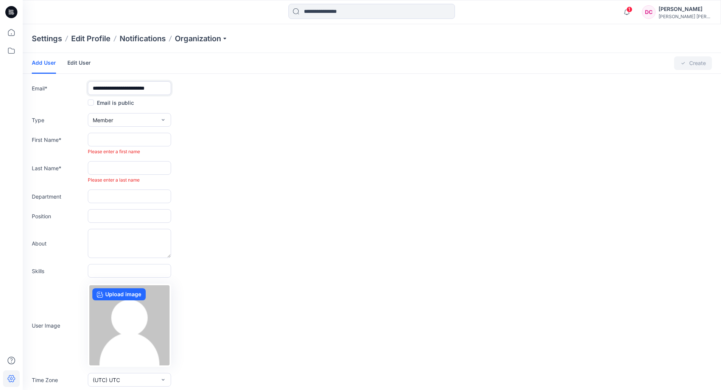
type input "**********"
click at [120, 140] on input "text" at bounding box center [129, 140] width 83 height 14
paste input "**********"
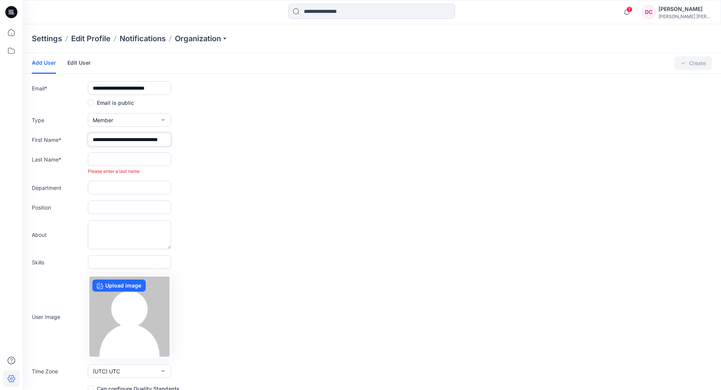
type input "**********"
click at [111, 171] on span "Please enter a last name" at bounding box center [114, 171] width 52 height 6
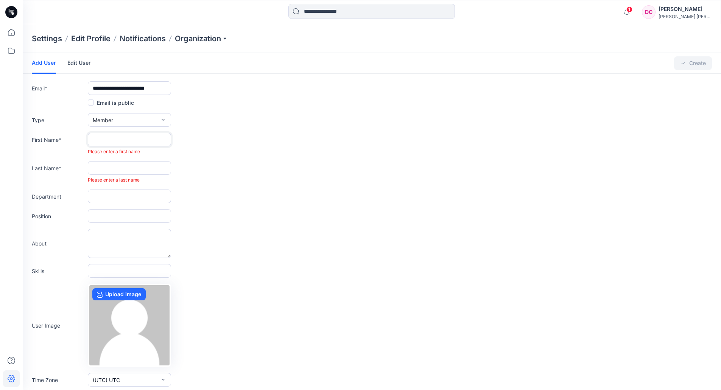
drag, startPoint x: 105, startPoint y: 136, endPoint x: 97, endPoint y: 169, distance: 33.9
click at [106, 136] on input "text" at bounding box center [129, 140] width 83 height 14
click at [101, 141] on input "text" at bounding box center [129, 140] width 83 height 14
click at [106, 137] on input "text" at bounding box center [129, 140] width 83 height 14
paste input "*"
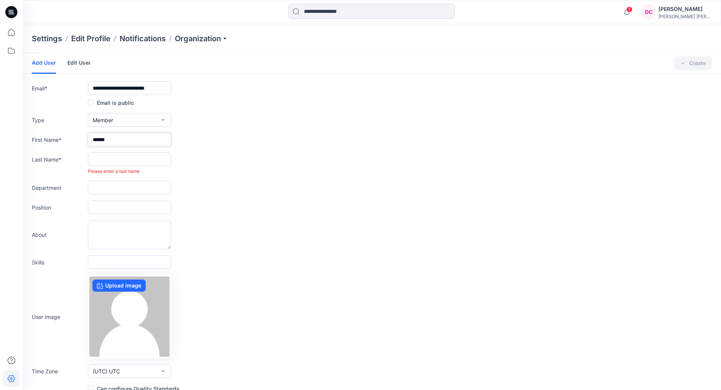
type input "******"
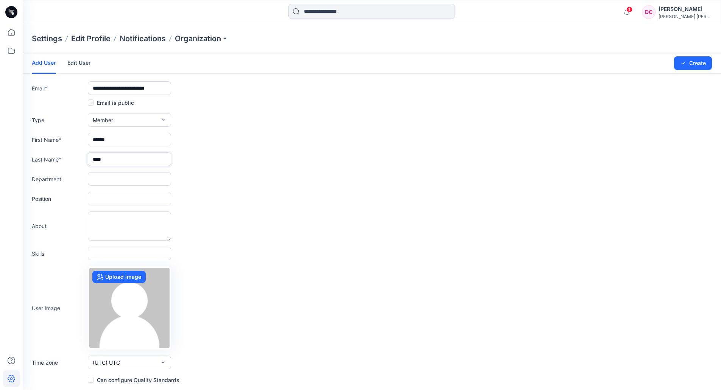
type input "****"
click at [111, 176] on input "text" at bounding box center [129, 179] width 83 height 14
type input "******"
click at [694, 59] on button "Create" at bounding box center [693, 63] width 38 height 14
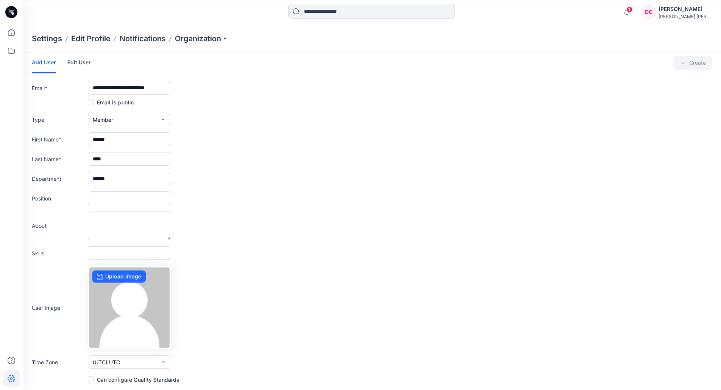
scroll to position [0, 0]
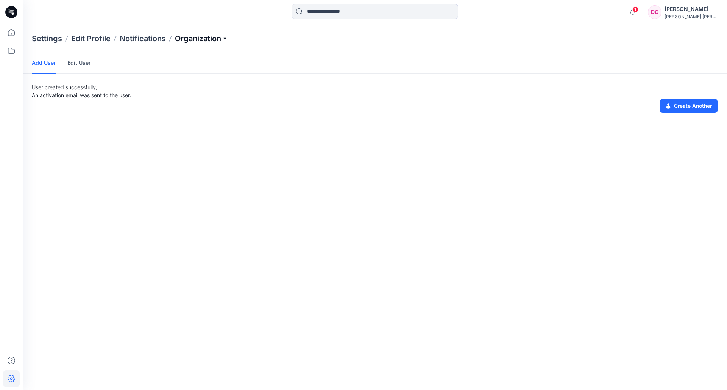
click at [196, 39] on p "Organization" at bounding box center [201, 38] width 53 height 11
click at [174, 129] on link "User Roles" at bounding box center [202, 131] width 111 height 15
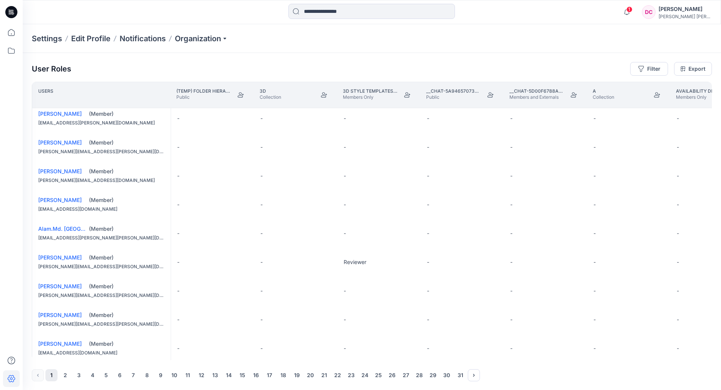
scroll to position [76, 0]
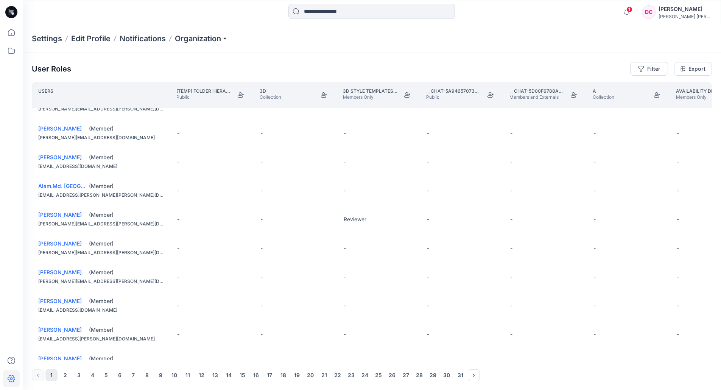
click at [348, 372] on button "23" at bounding box center [351, 375] width 12 height 12
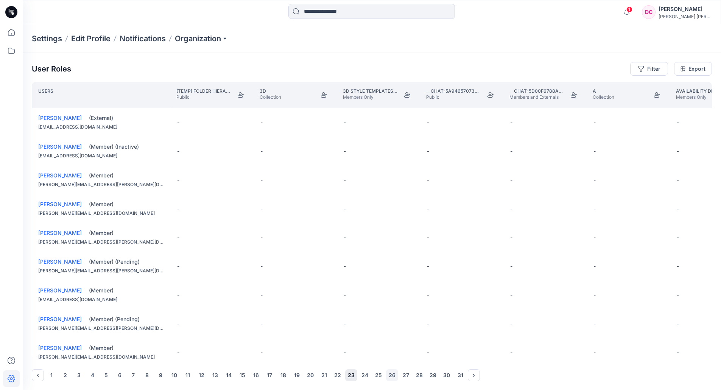
click at [393, 374] on button "26" at bounding box center [392, 375] width 12 height 12
click at [278, 215] on div "-" at bounding box center [295, 209] width 83 height 29
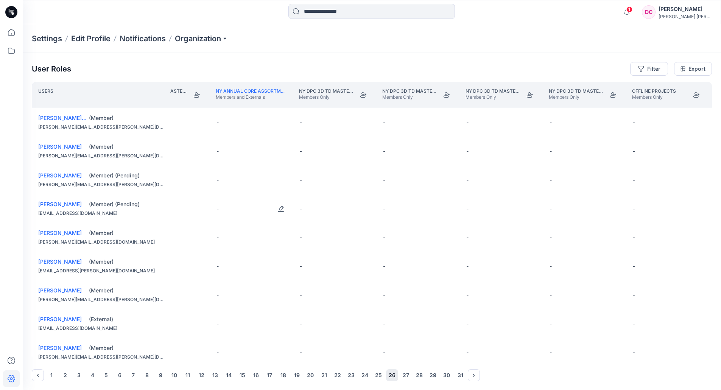
scroll to position [0, 6708]
click at [281, 208] on button "Edit Role" at bounding box center [280, 209] width 14 height 14
click at [218, 238] on button "Reviewer" at bounding box center [244, 242] width 82 height 14
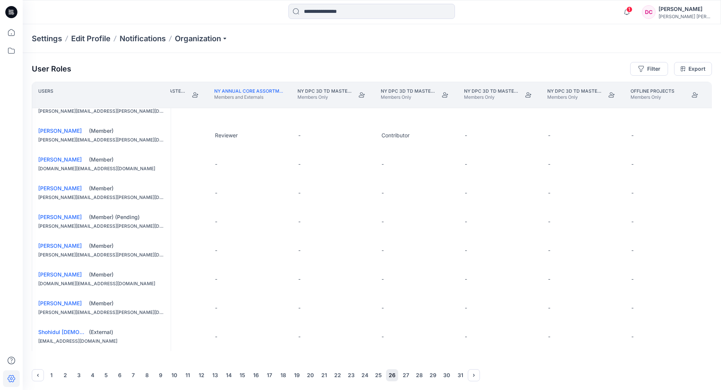
scroll to position [0, 0]
click at [405, 372] on button "27" at bounding box center [406, 375] width 12 height 12
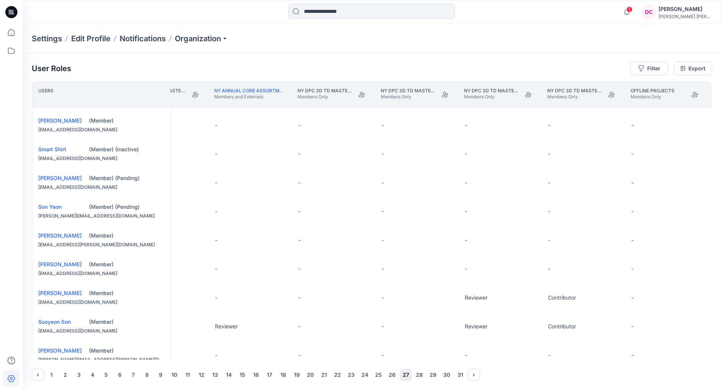
scroll to position [265, 6708]
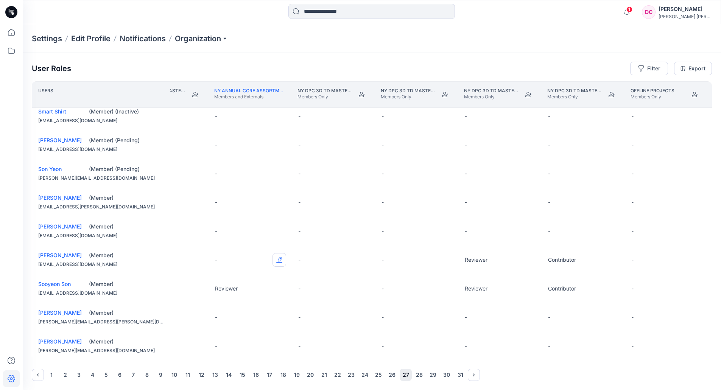
click at [279, 266] on button "Edit Role" at bounding box center [280, 260] width 14 height 14
click at [242, 293] on button "Reviewer" at bounding box center [244, 297] width 82 height 14
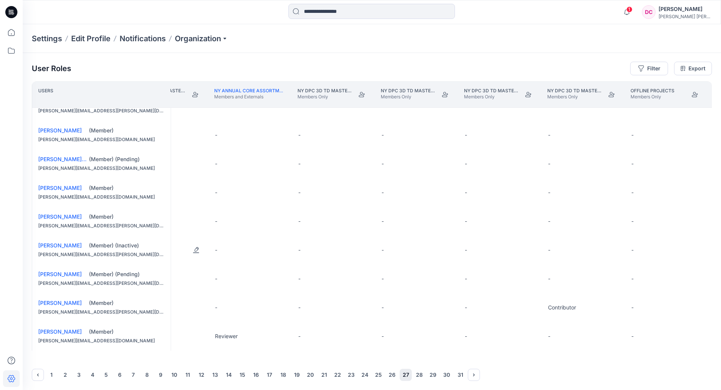
scroll to position [487, 6708]
click at [420, 374] on button "28" at bounding box center [419, 375] width 12 height 12
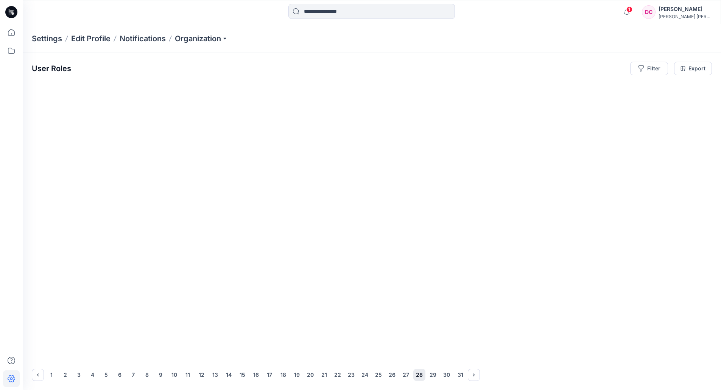
scroll to position [487, 6708]
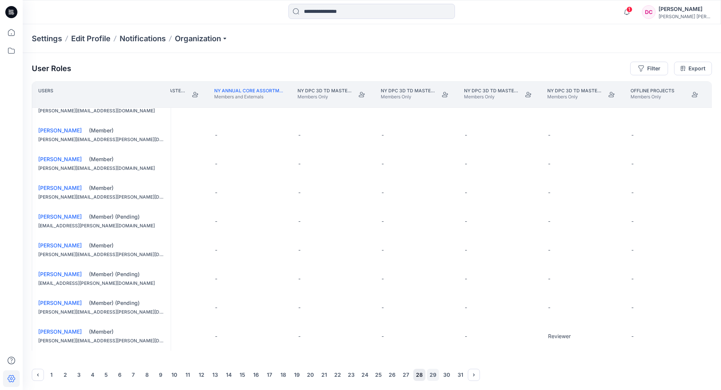
click at [432, 374] on button "29" at bounding box center [433, 375] width 12 height 12
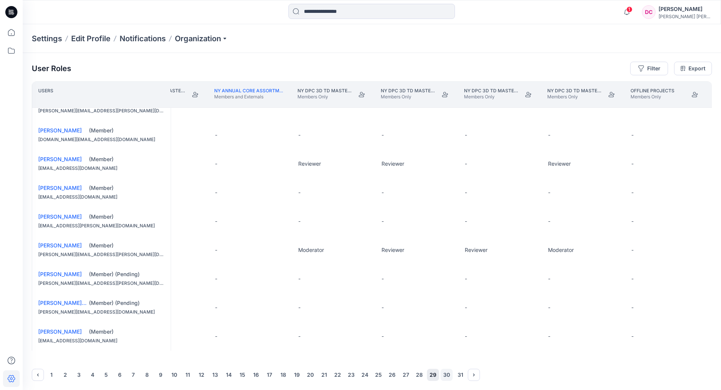
click at [449, 374] on button "30" at bounding box center [447, 375] width 12 height 12
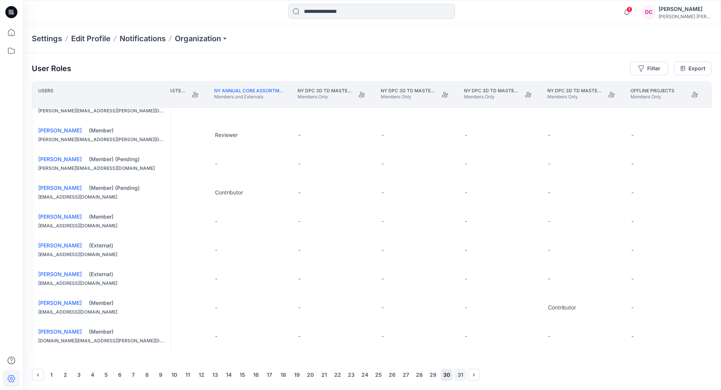
click at [461, 375] on button "31" at bounding box center [460, 375] width 12 height 12
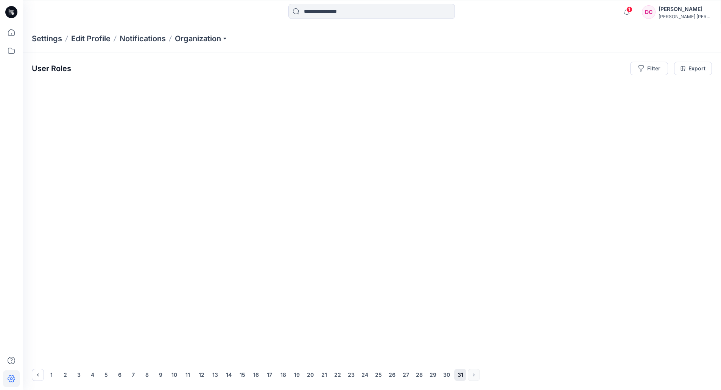
scroll to position [0, 6708]
